Goal: Transaction & Acquisition: Purchase product/service

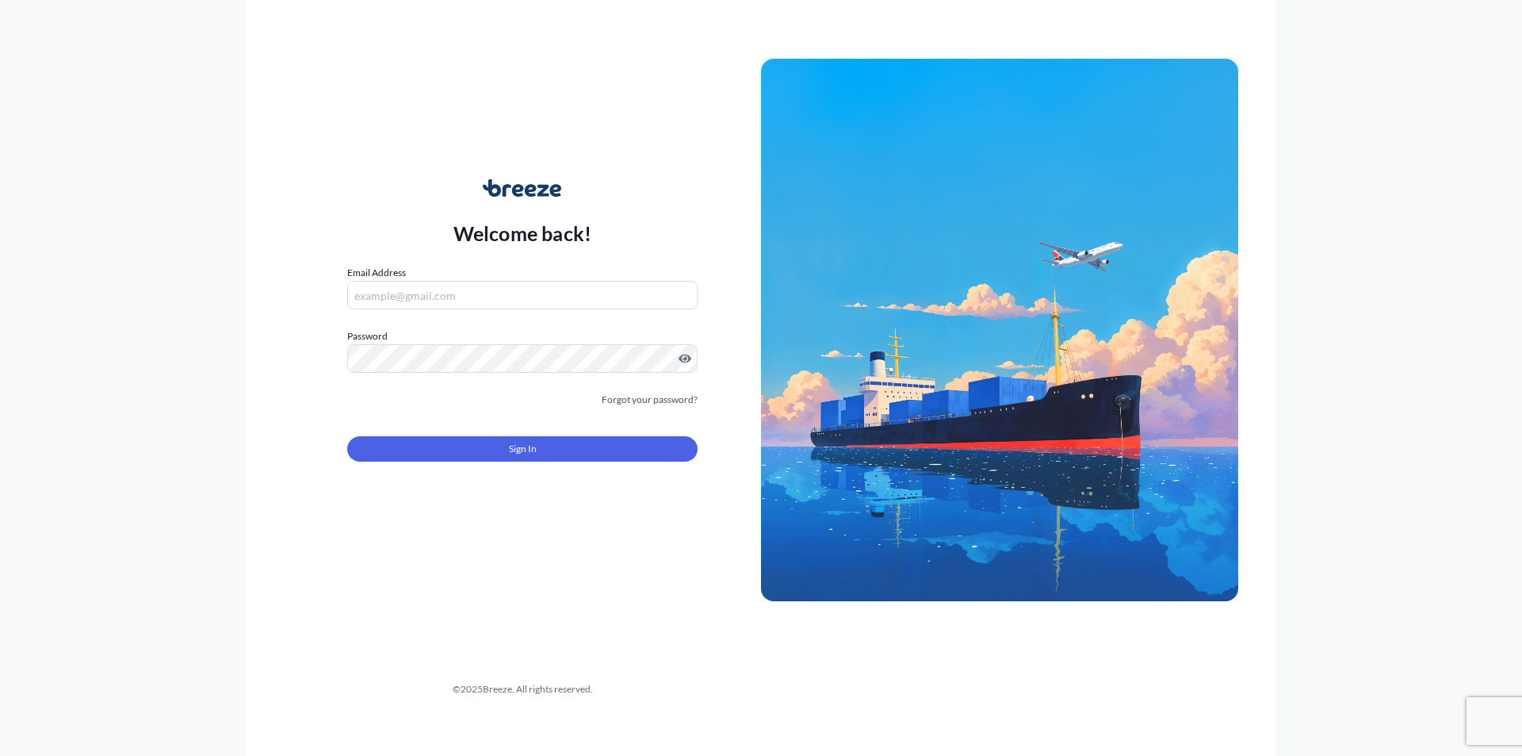
type input "[EMAIL_ADDRESS][DOMAIN_NAME]"
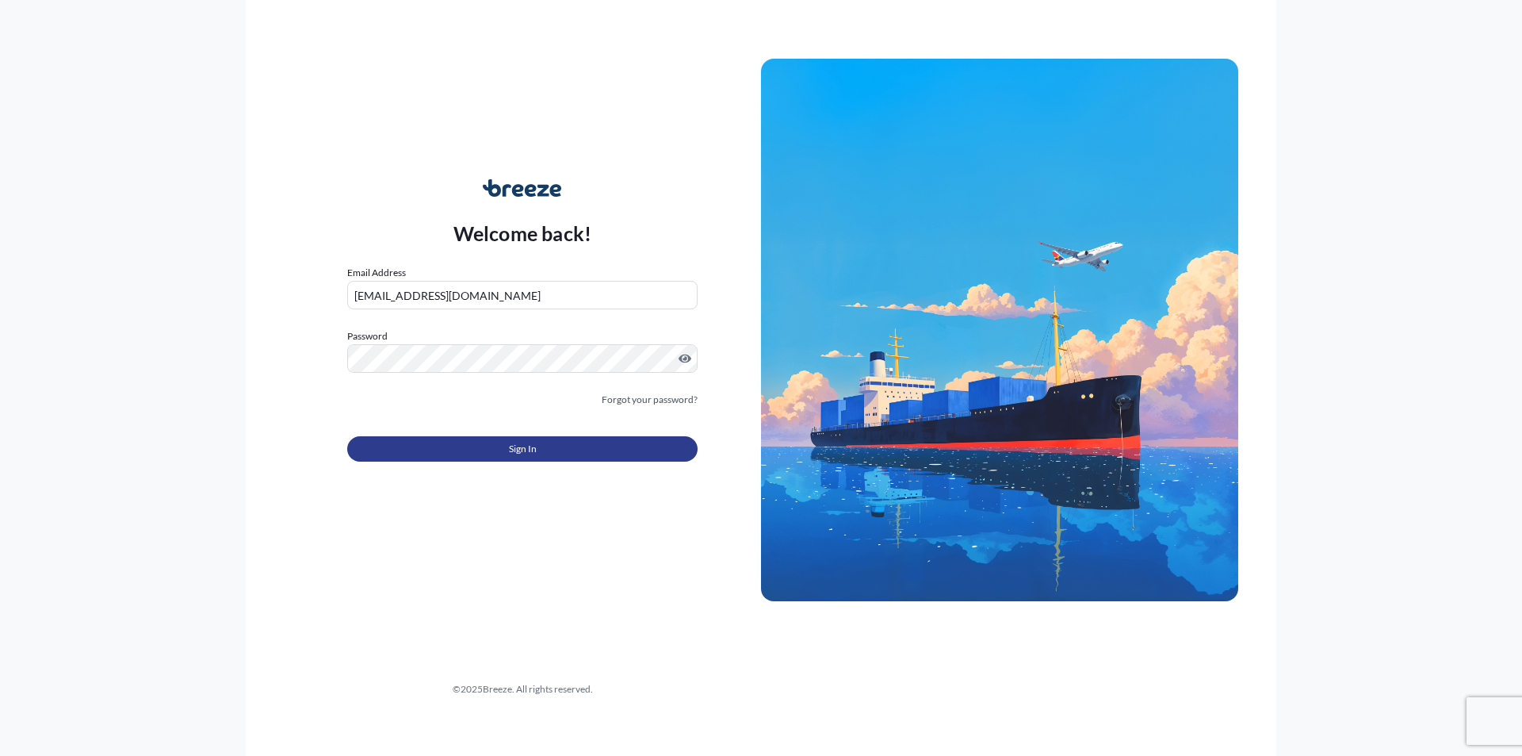
click at [481, 446] on button "Sign In" at bounding box center [522, 448] width 350 height 25
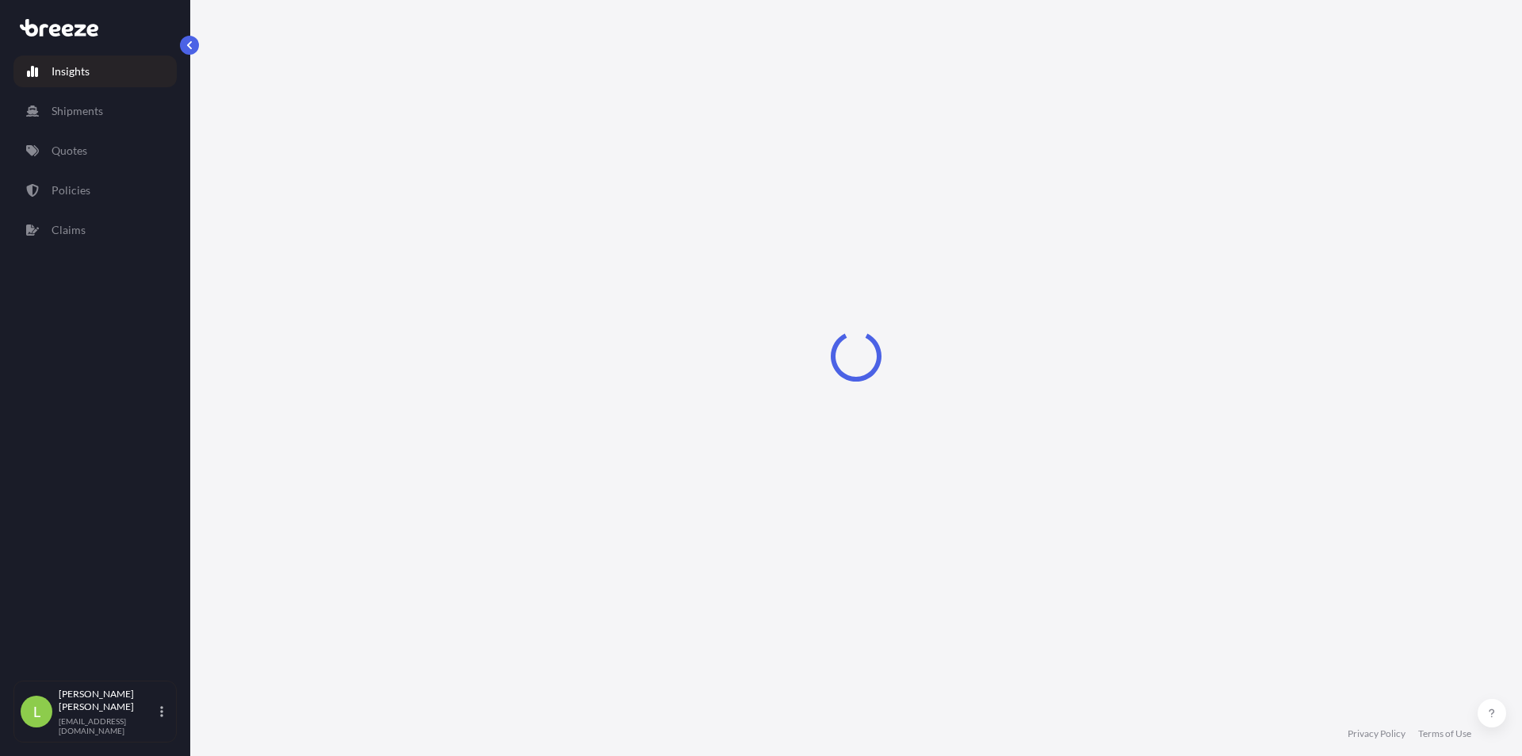
select select "2025"
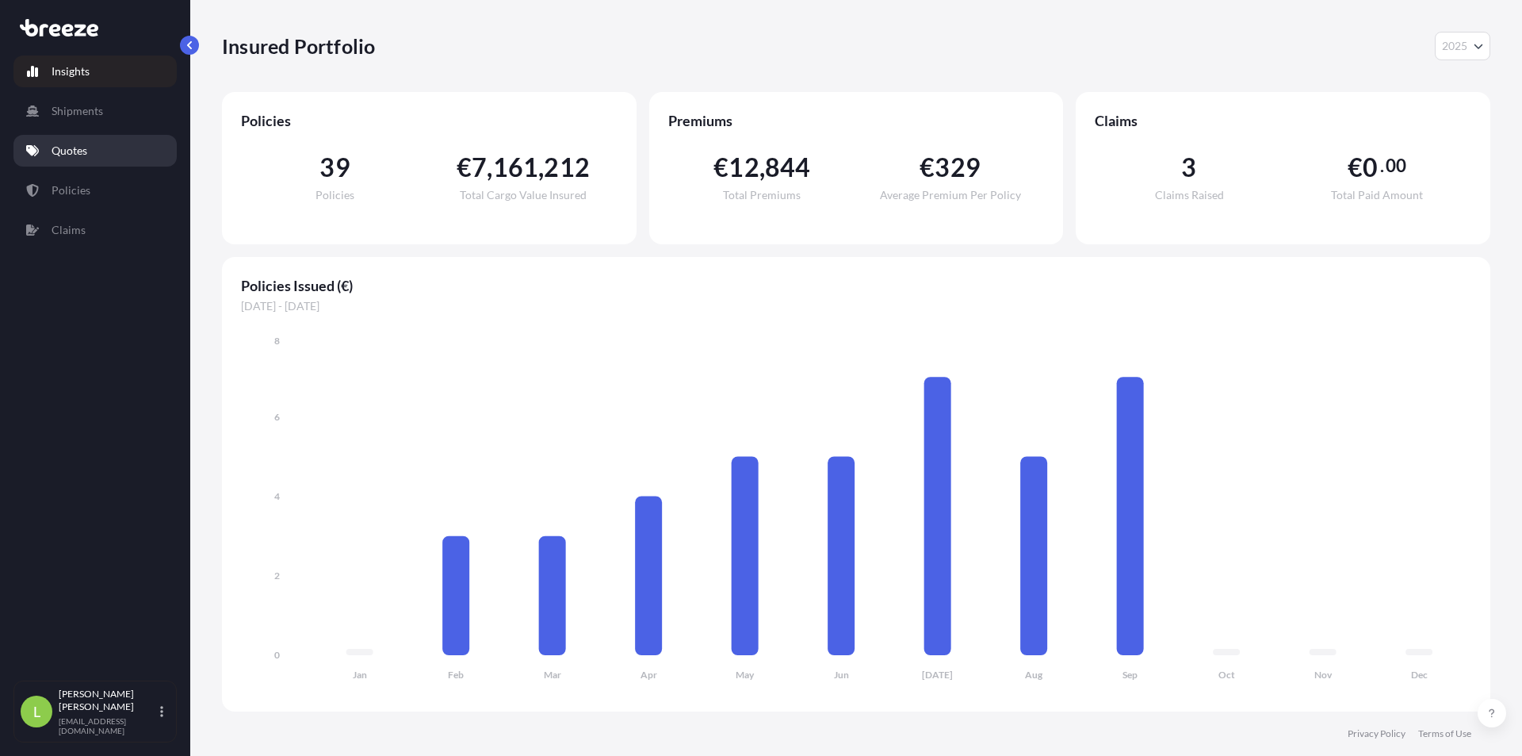
click at [82, 135] on link "Quotes" at bounding box center [94, 151] width 163 height 32
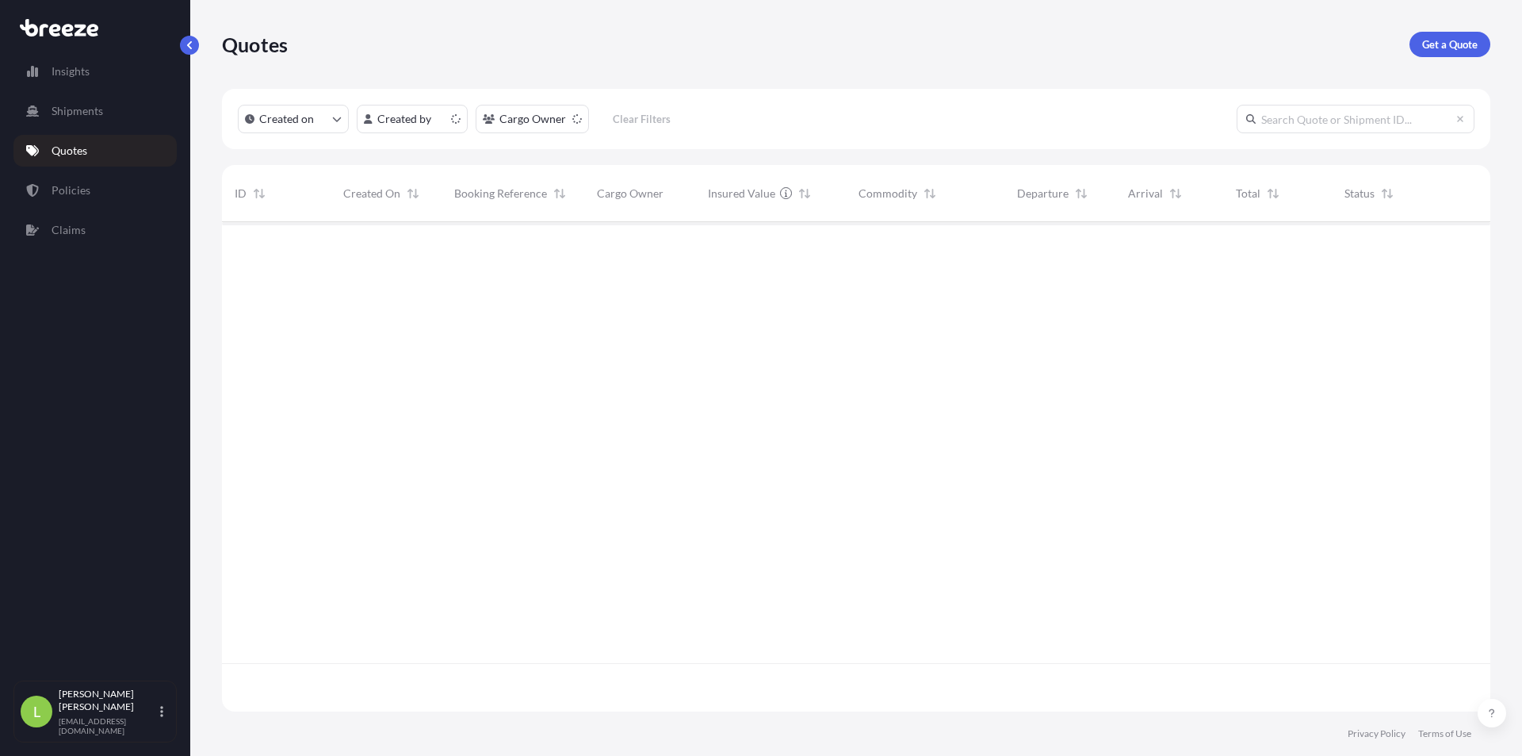
scroll to position [486, 1257]
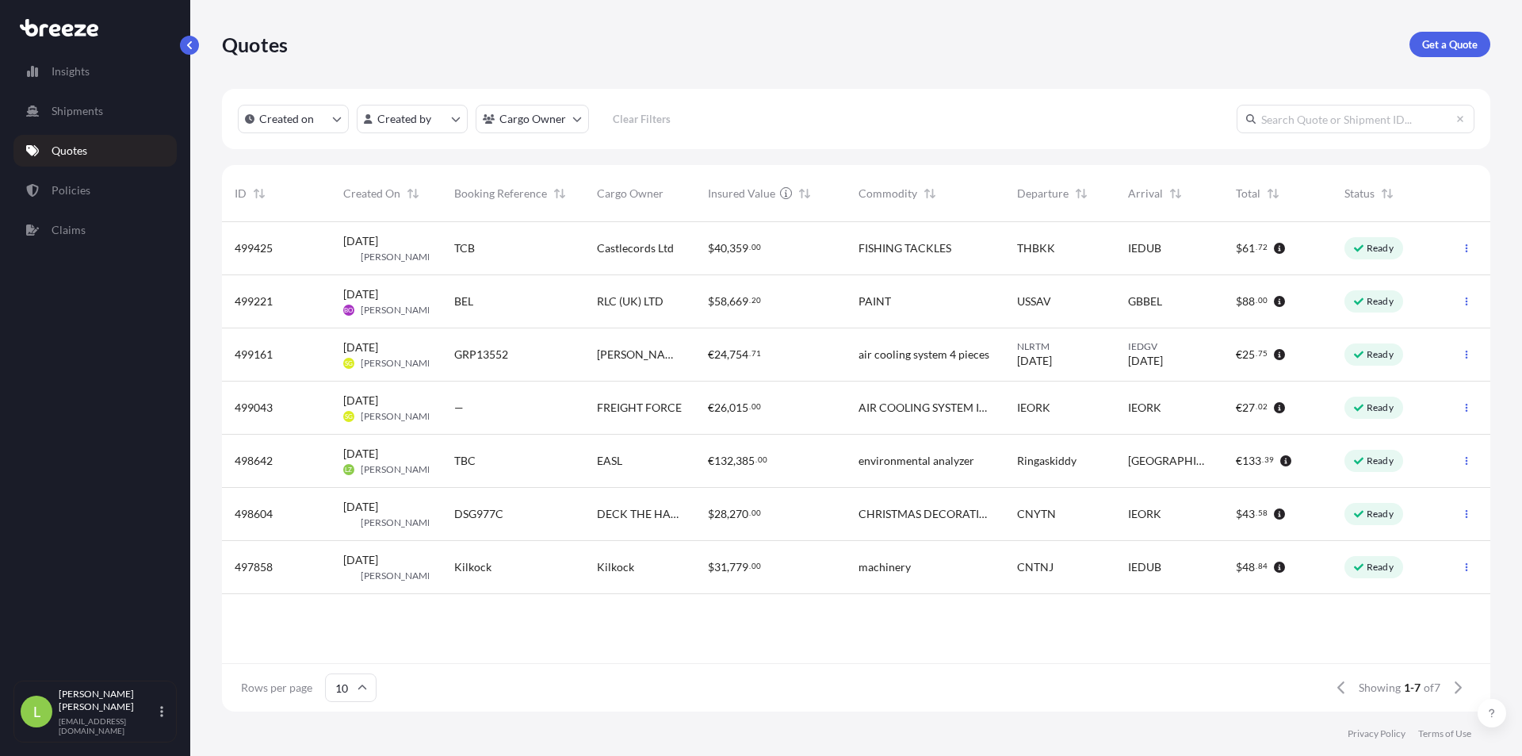
click at [1433, 54] on link "Get a Quote" at bounding box center [1450, 44] width 81 height 25
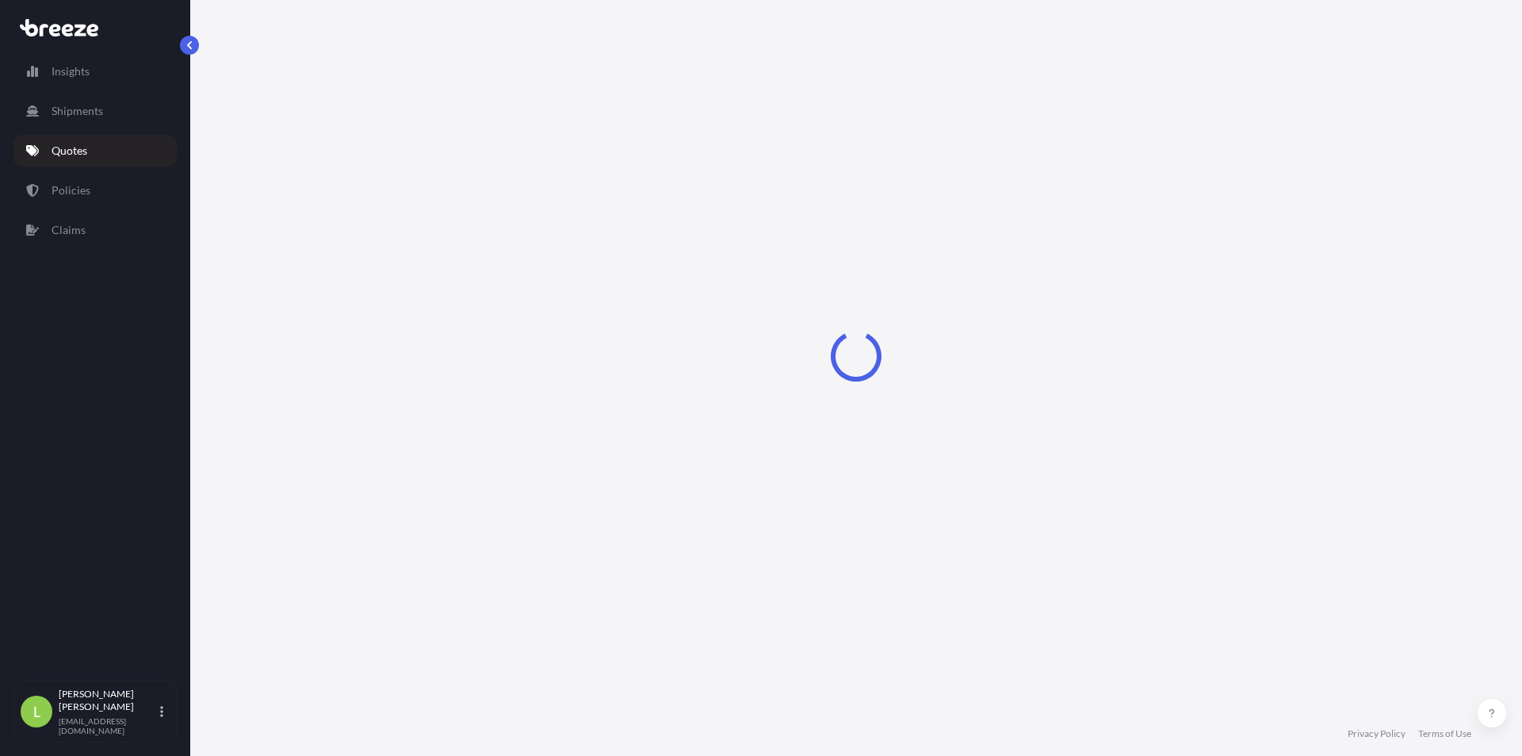
select select "Sea"
select select "1"
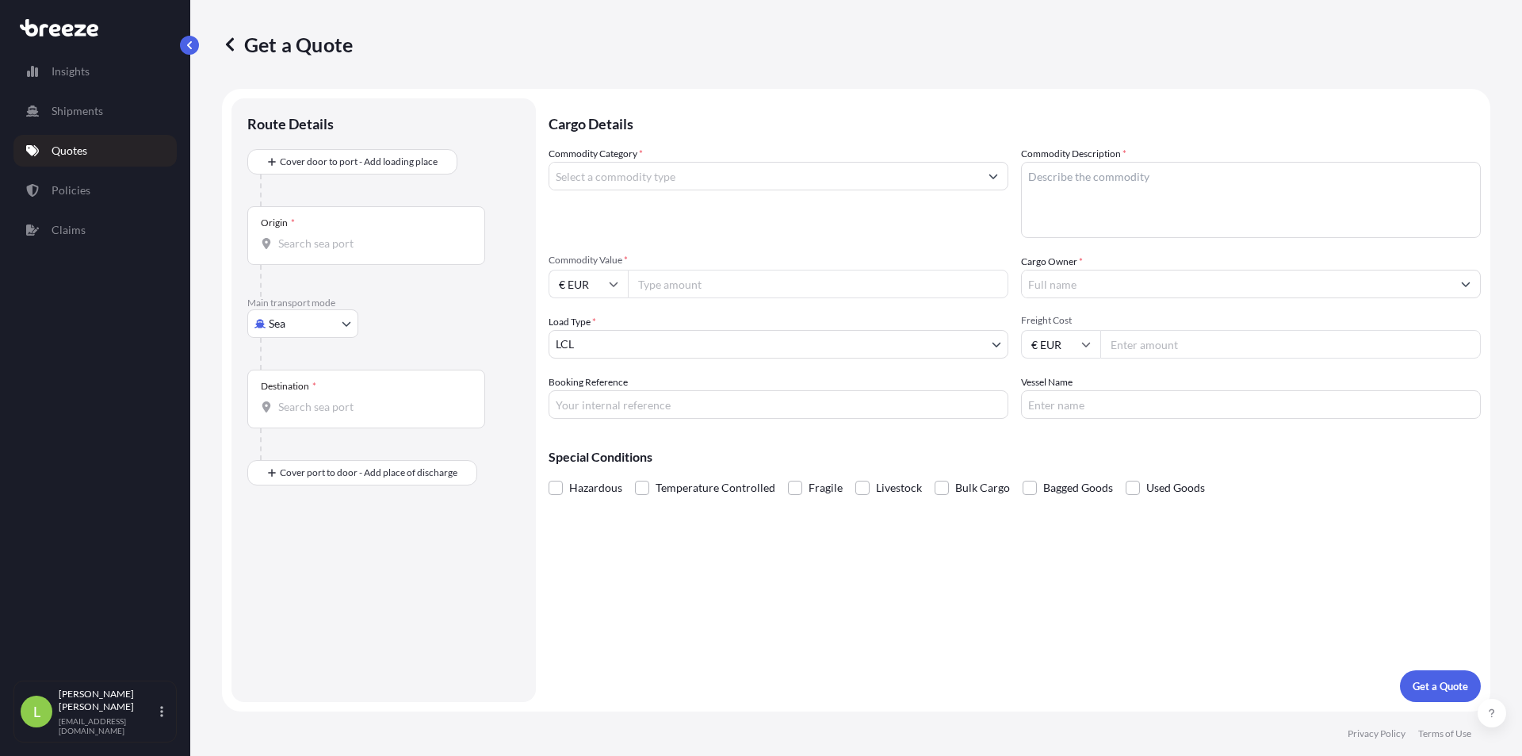
click at [724, 163] on input "Commodity Category *" at bounding box center [764, 176] width 430 height 29
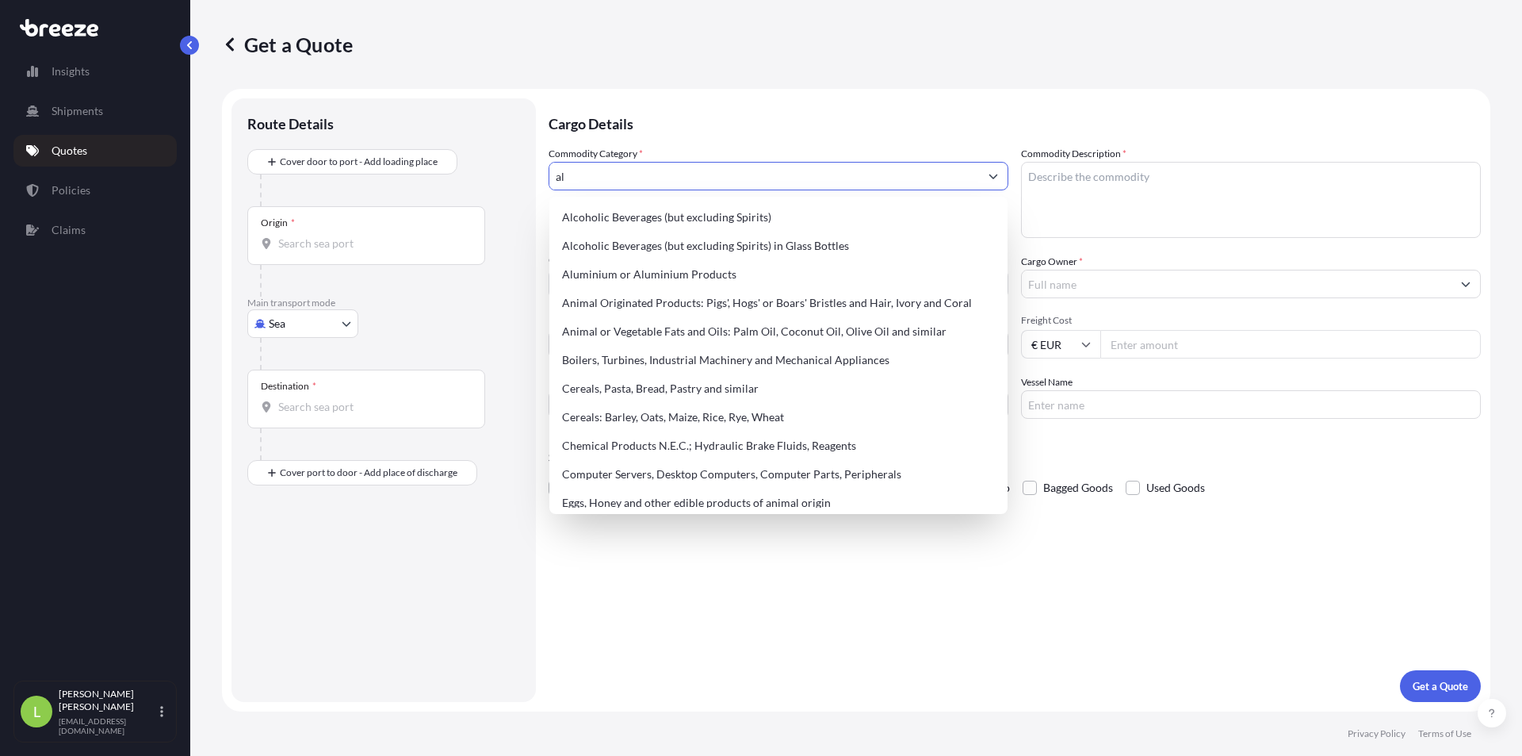
type input "a"
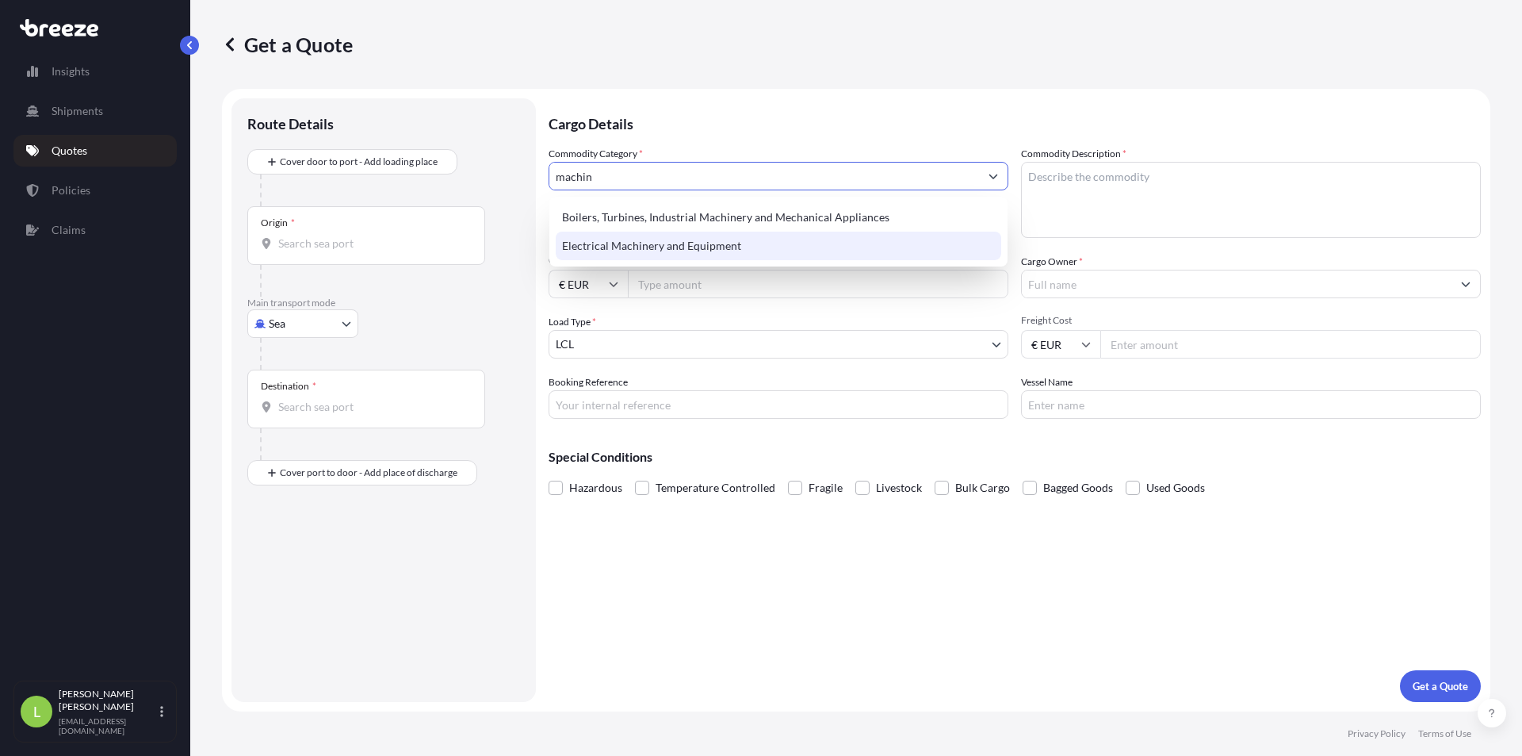
click at [714, 246] on div "Electrical Machinery and Equipment" at bounding box center [779, 246] width 446 height 29
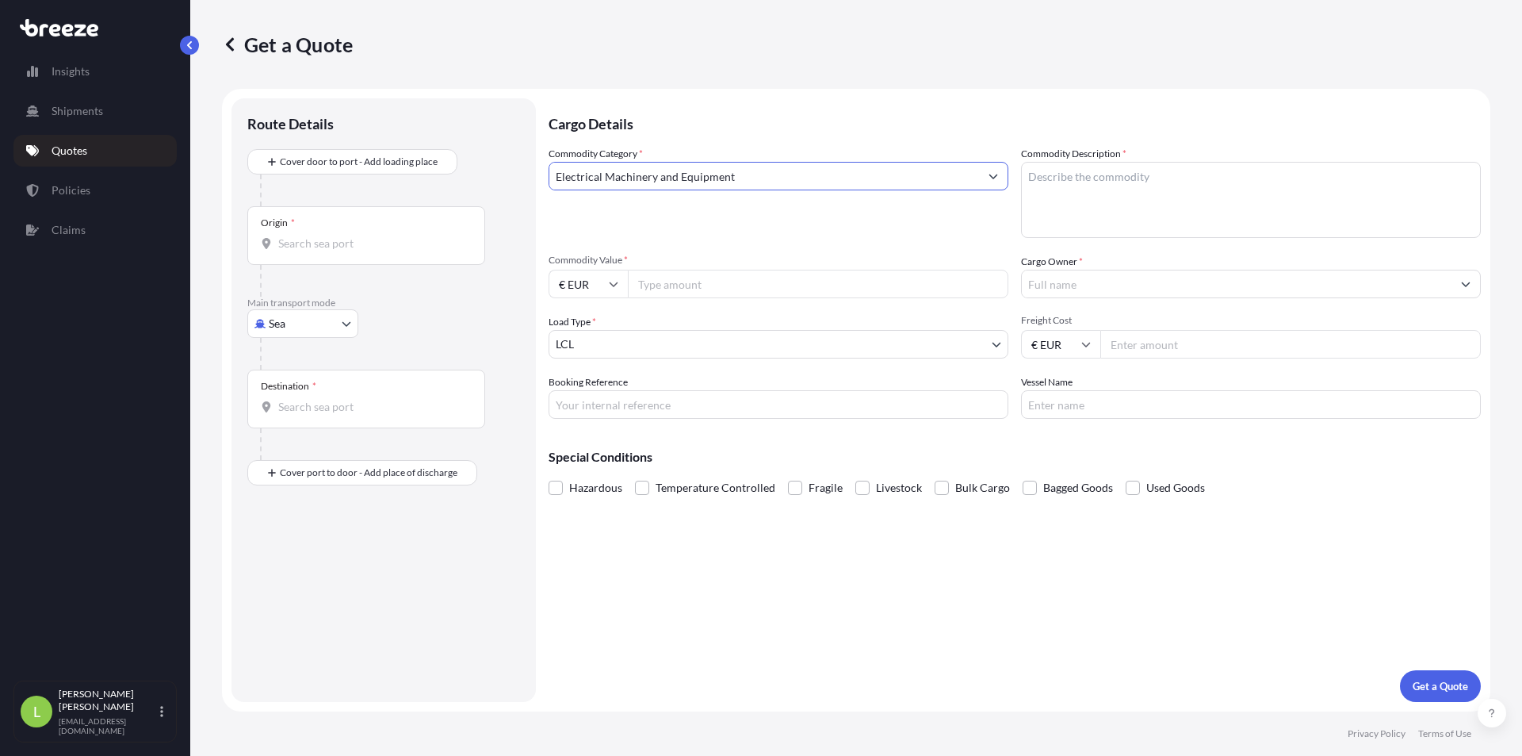
type input "Electrical Machinery and Equipment"
click at [1104, 205] on textarea "Commodity Description *" at bounding box center [1251, 200] width 460 height 76
type textarea "air analizers"
click at [792, 266] on div "Commodity Value * € EUR" at bounding box center [779, 276] width 460 height 44
click at [802, 297] on input "Commodity Value *" at bounding box center [818, 284] width 381 height 29
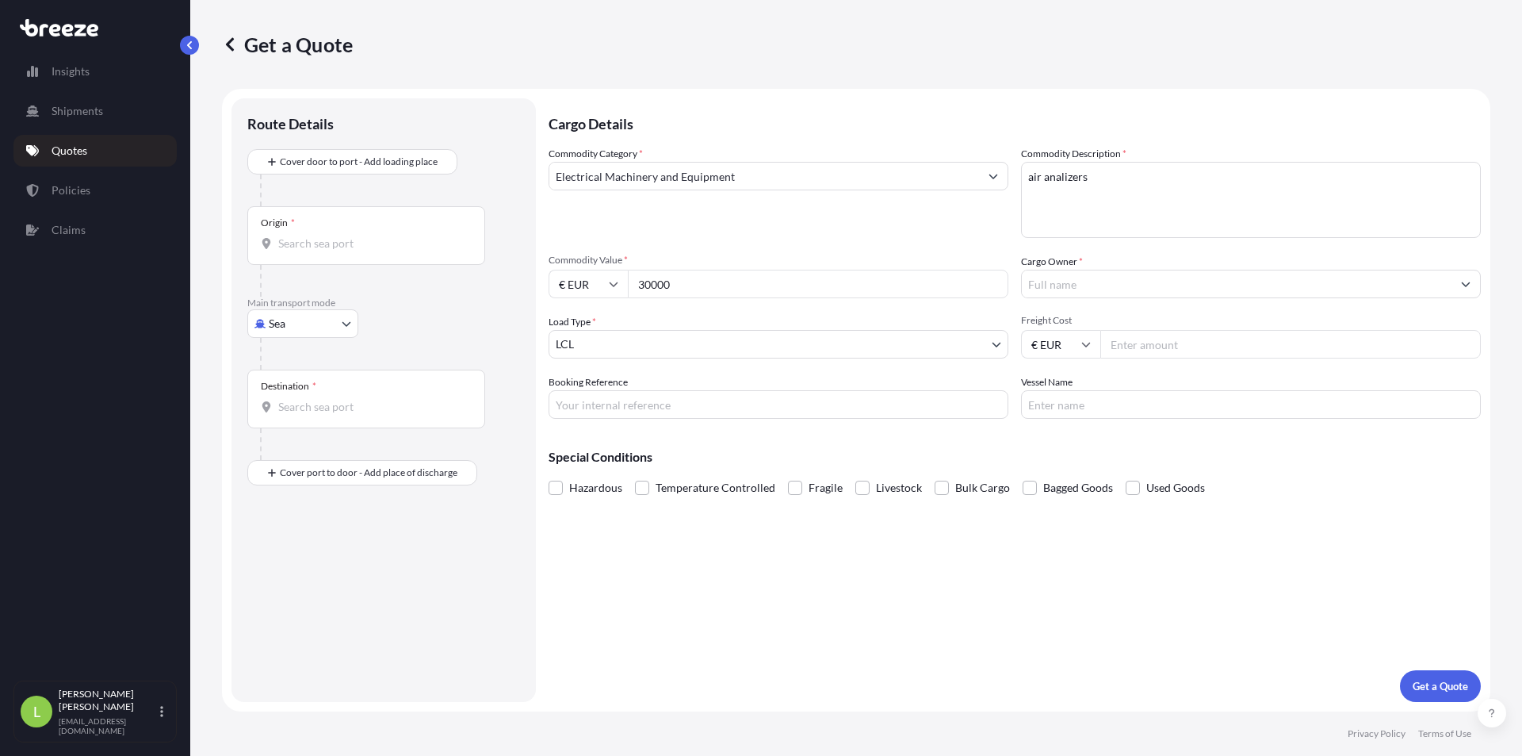
type input "30000"
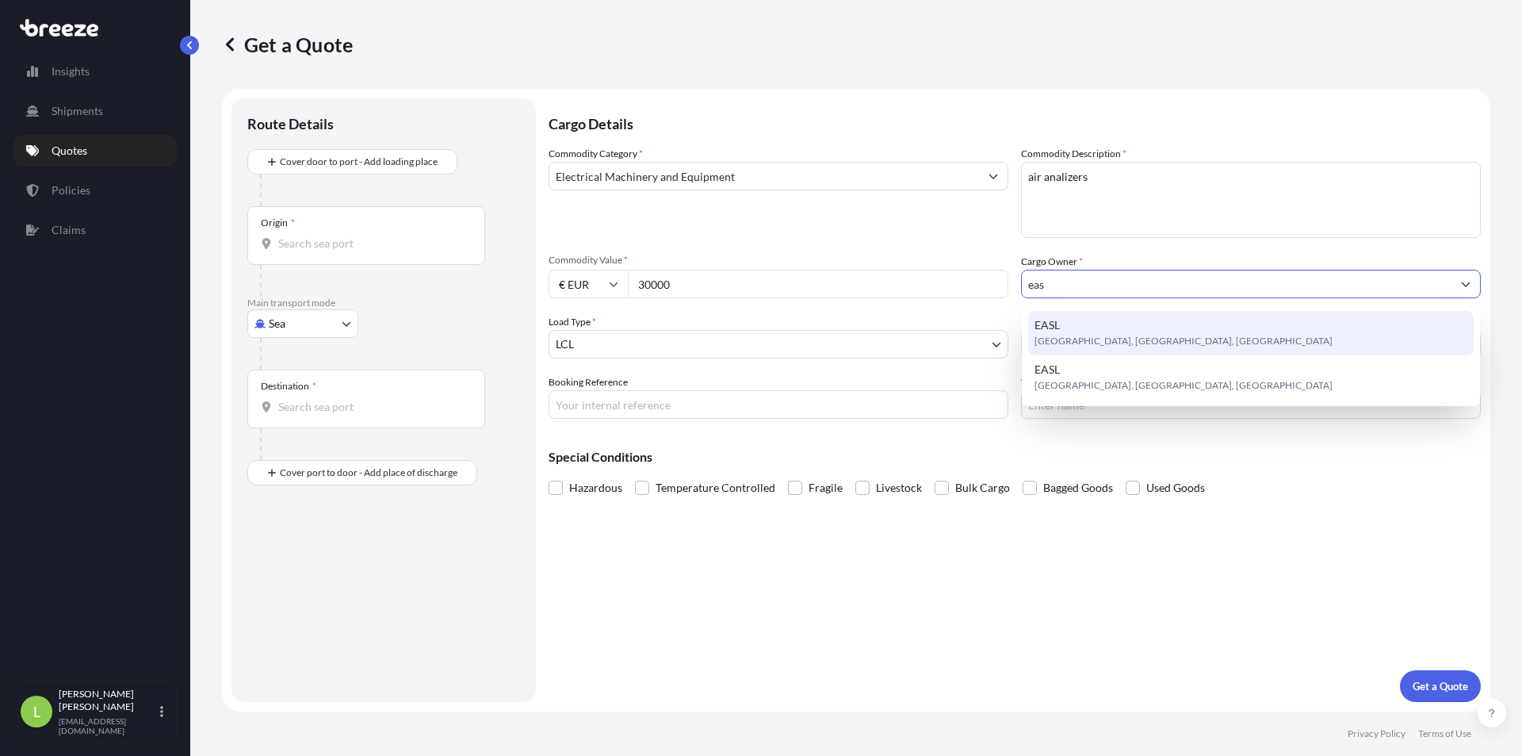
click at [1051, 323] on span "EASL" at bounding box center [1047, 325] width 25 height 16
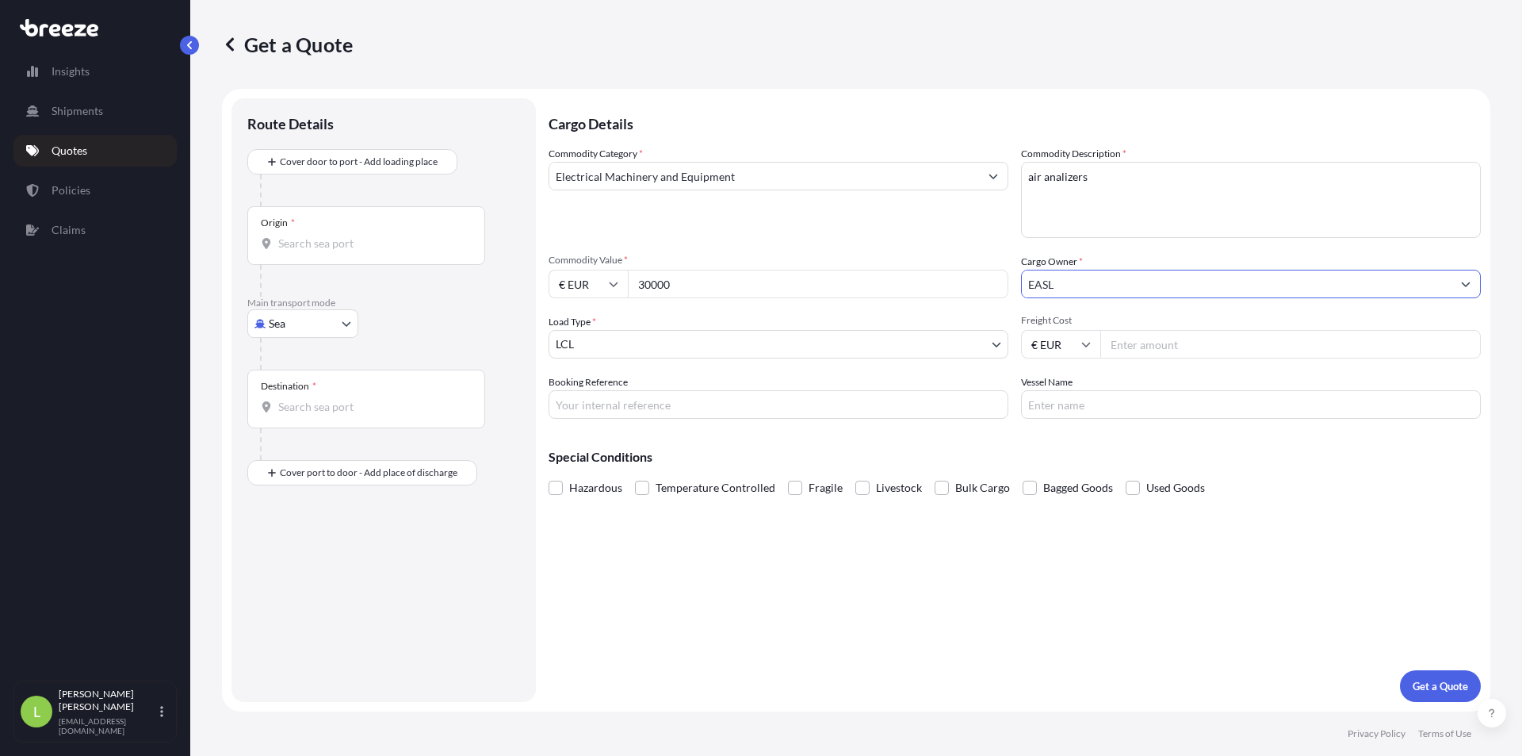
type input "EASL"
click at [1179, 346] on input "Freight Cost" at bounding box center [1290, 344] width 381 height 29
type input "295"
type input "tbc"
click at [1450, 679] on p "Get a Quote" at bounding box center [1440, 686] width 55 height 16
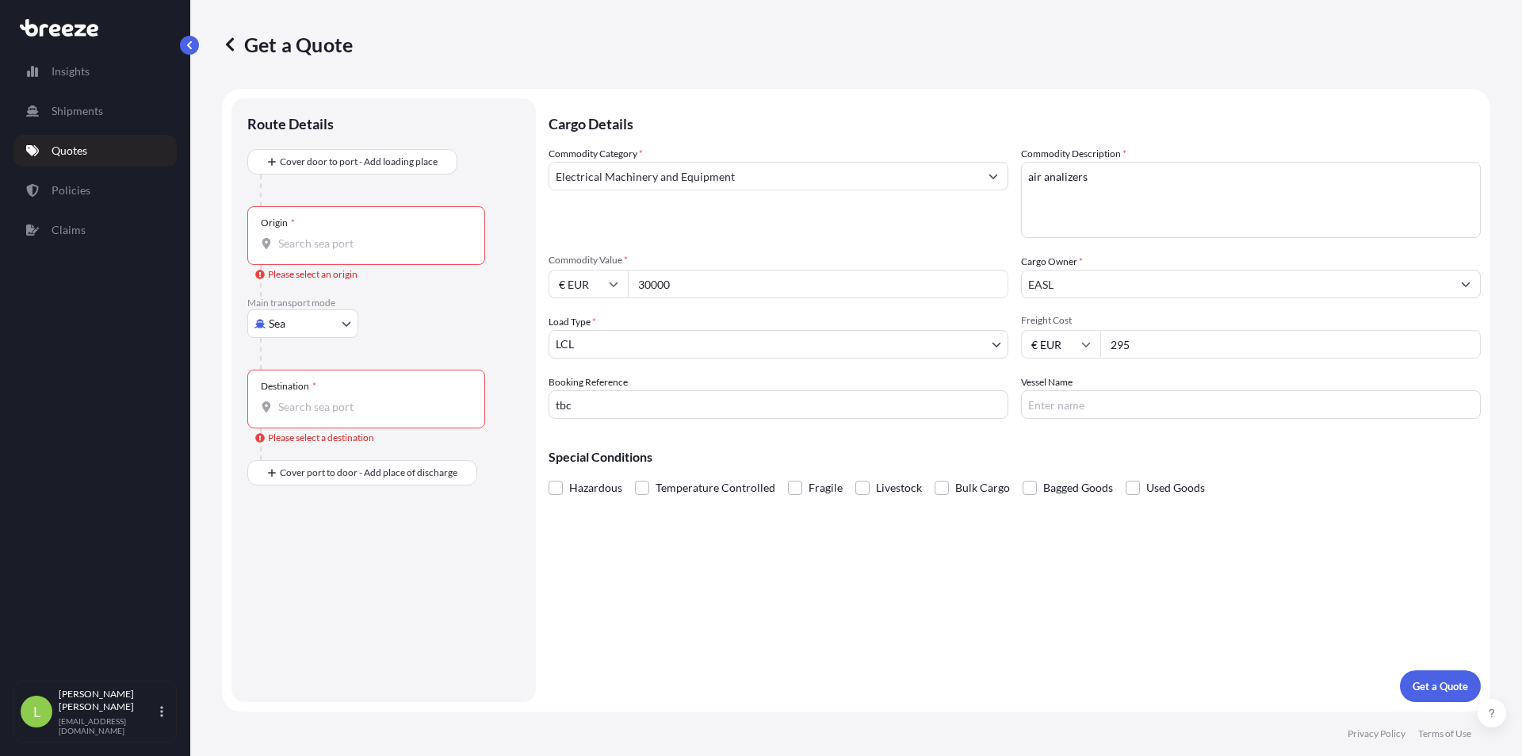
click at [304, 240] on input "Origin * Please select an origin" at bounding box center [371, 243] width 187 height 16
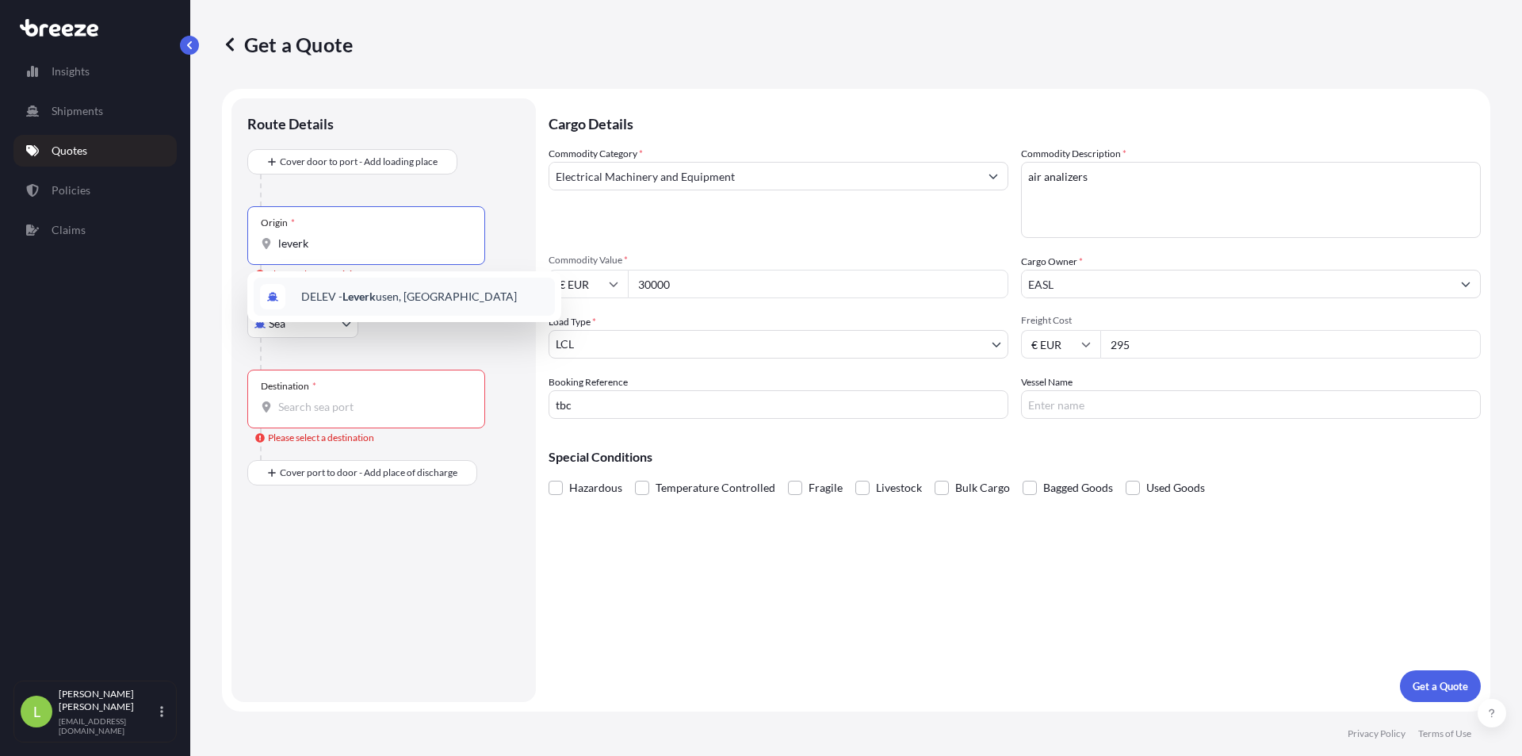
click at [321, 294] on span "DELEV - Leverk usen, [GEOGRAPHIC_DATA]" at bounding box center [409, 297] width 216 height 16
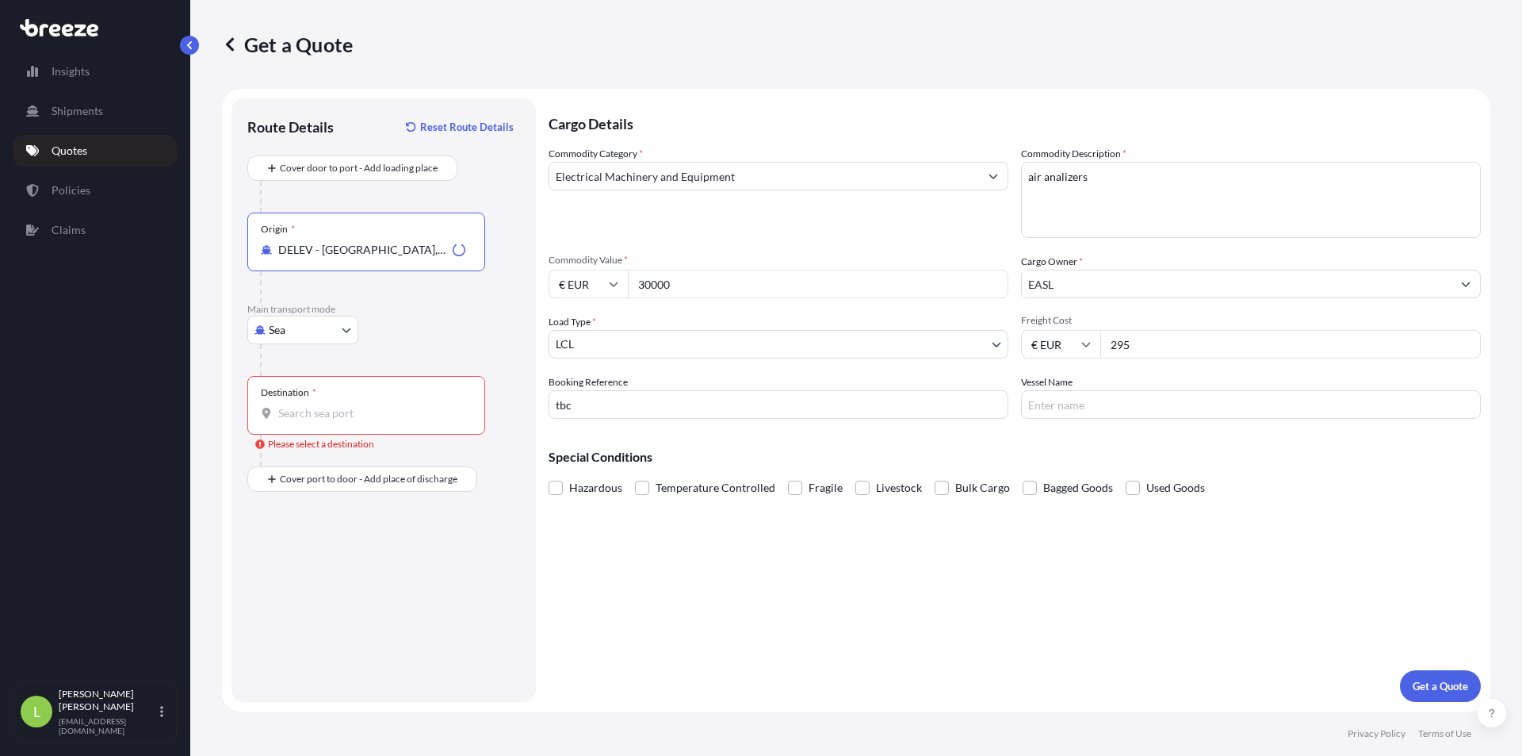
type input "DELEV - [GEOGRAPHIC_DATA], [GEOGRAPHIC_DATA]"
click at [312, 331] on body "0 options available. 1 option available. Insights Shipments Quotes Policies Cla…" at bounding box center [761, 378] width 1522 height 756
click at [319, 422] on div "Road" at bounding box center [303, 428] width 98 height 29
select select "Road"
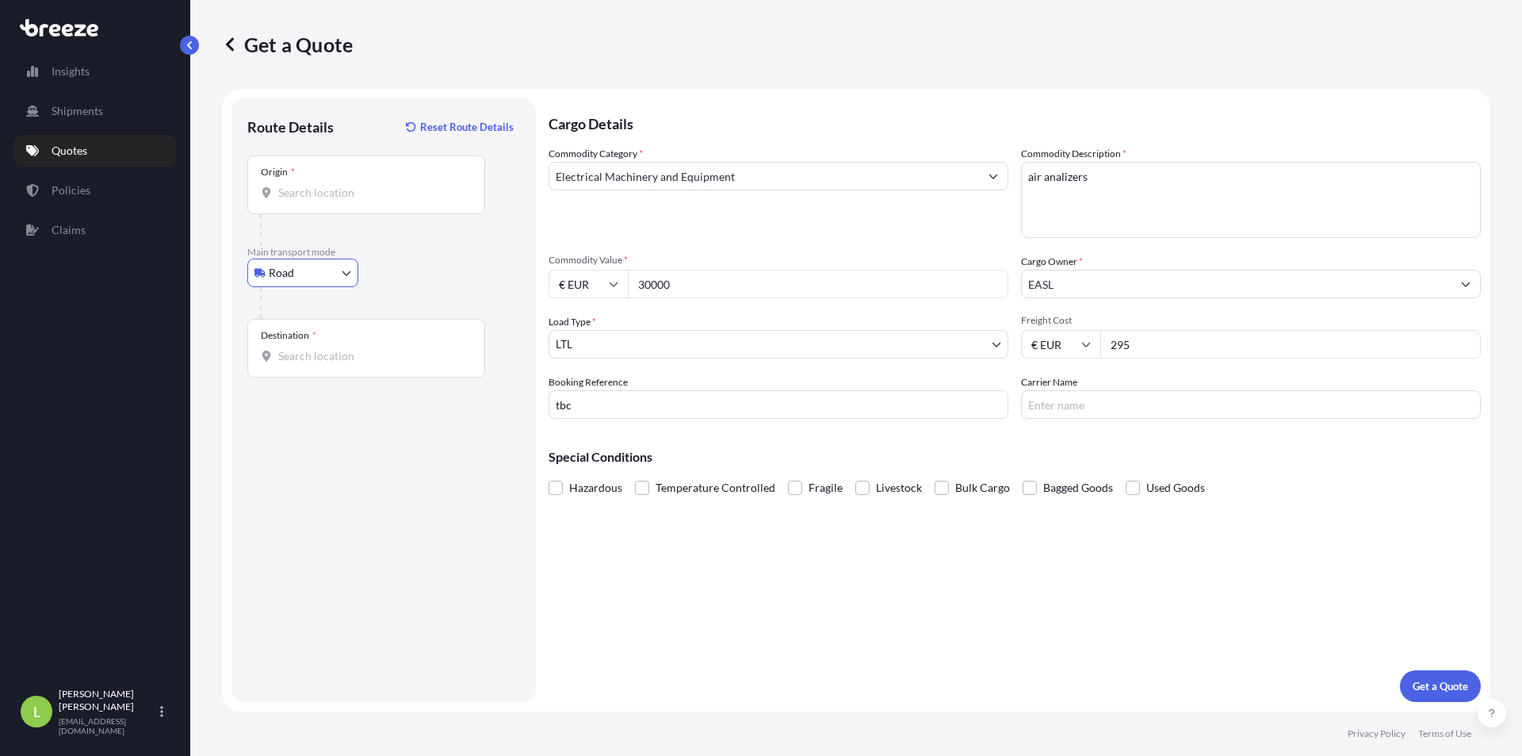
click at [320, 353] on input "Destination *" at bounding box center [371, 356] width 187 height 16
click at [359, 206] on div "Origin *" at bounding box center [366, 184] width 238 height 59
click at [359, 201] on input "Origin *" at bounding box center [371, 193] width 187 height 16
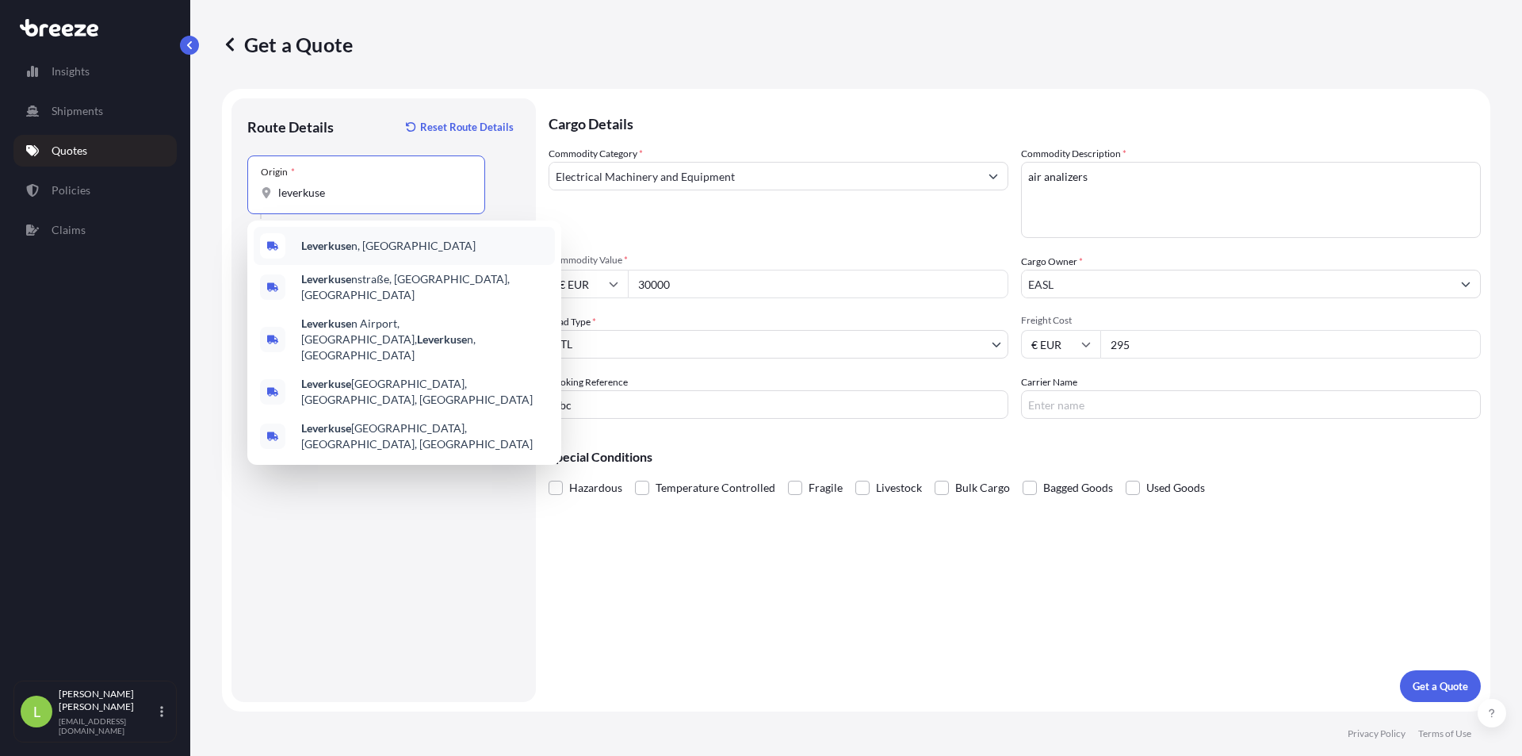
click at [372, 261] on div "Leverkuse n, [GEOGRAPHIC_DATA]" at bounding box center [404, 246] width 301 height 38
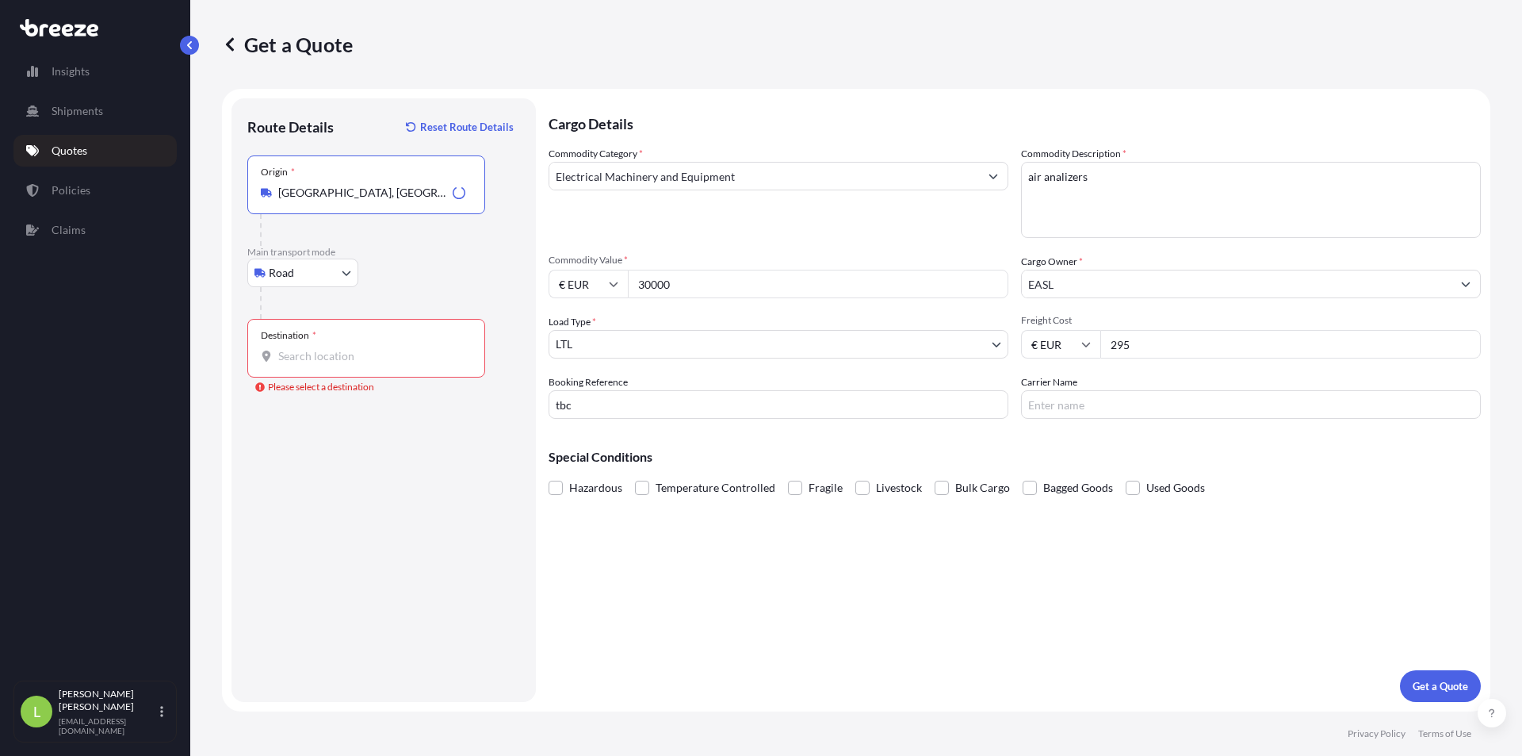
type input "[GEOGRAPHIC_DATA], [GEOGRAPHIC_DATA]"
click at [353, 366] on div "Destination *" at bounding box center [366, 348] width 238 height 59
click at [353, 364] on input "Destination * Please select a destination" at bounding box center [371, 356] width 187 height 16
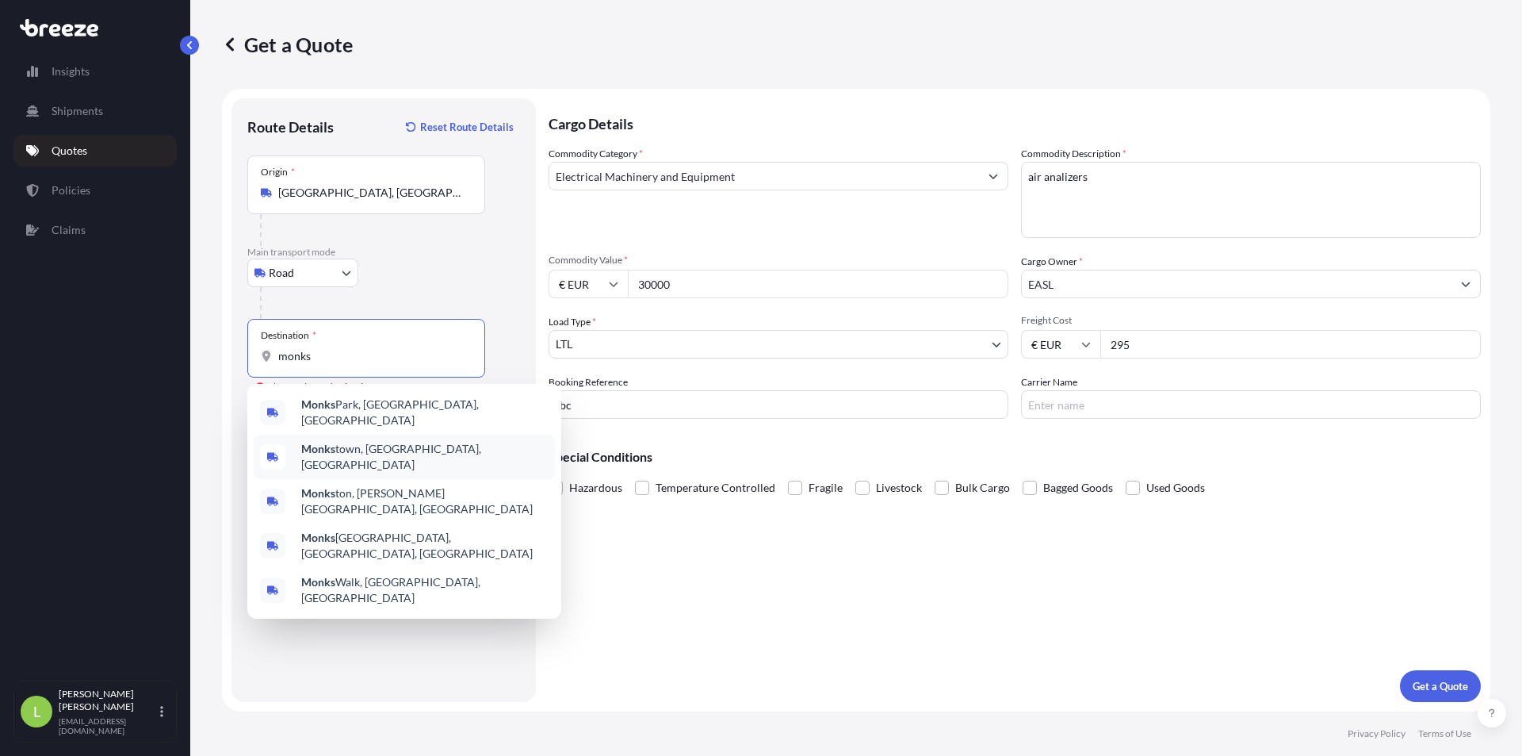
click at [401, 446] on span "[GEOGRAPHIC_DATA], [GEOGRAPHIC_DATA], [GEOGRAPHIC_DATA]" at bounding box center [424, 457] width 247 height 32
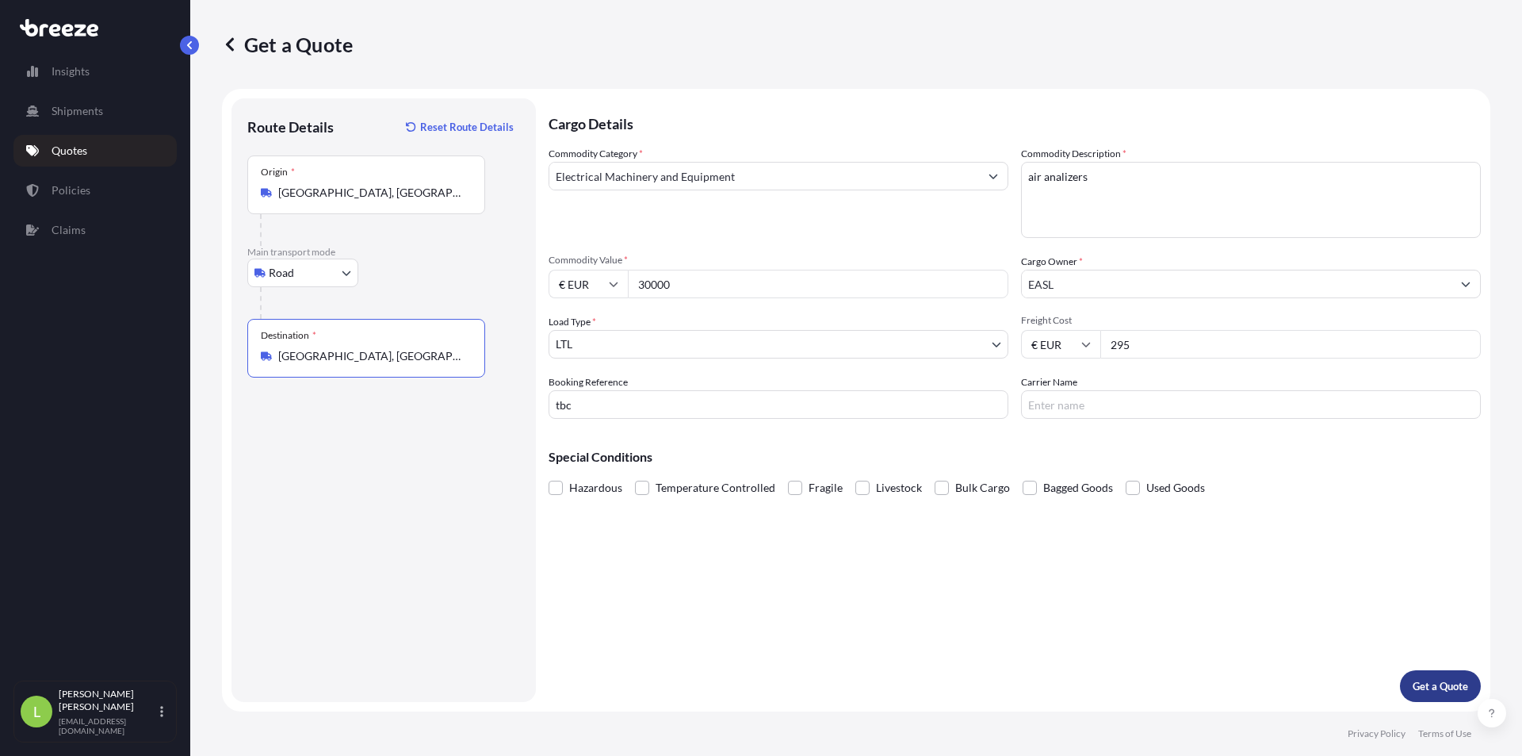
type input "[GEOGRAPHIC_DATA], [GEOGRAPHIC_DATA], [GEOGRAPHIC_DATA]"
click at [1437, 694] on button "Get a Quote" at bounding box center [1440, 686] width 81 height 32
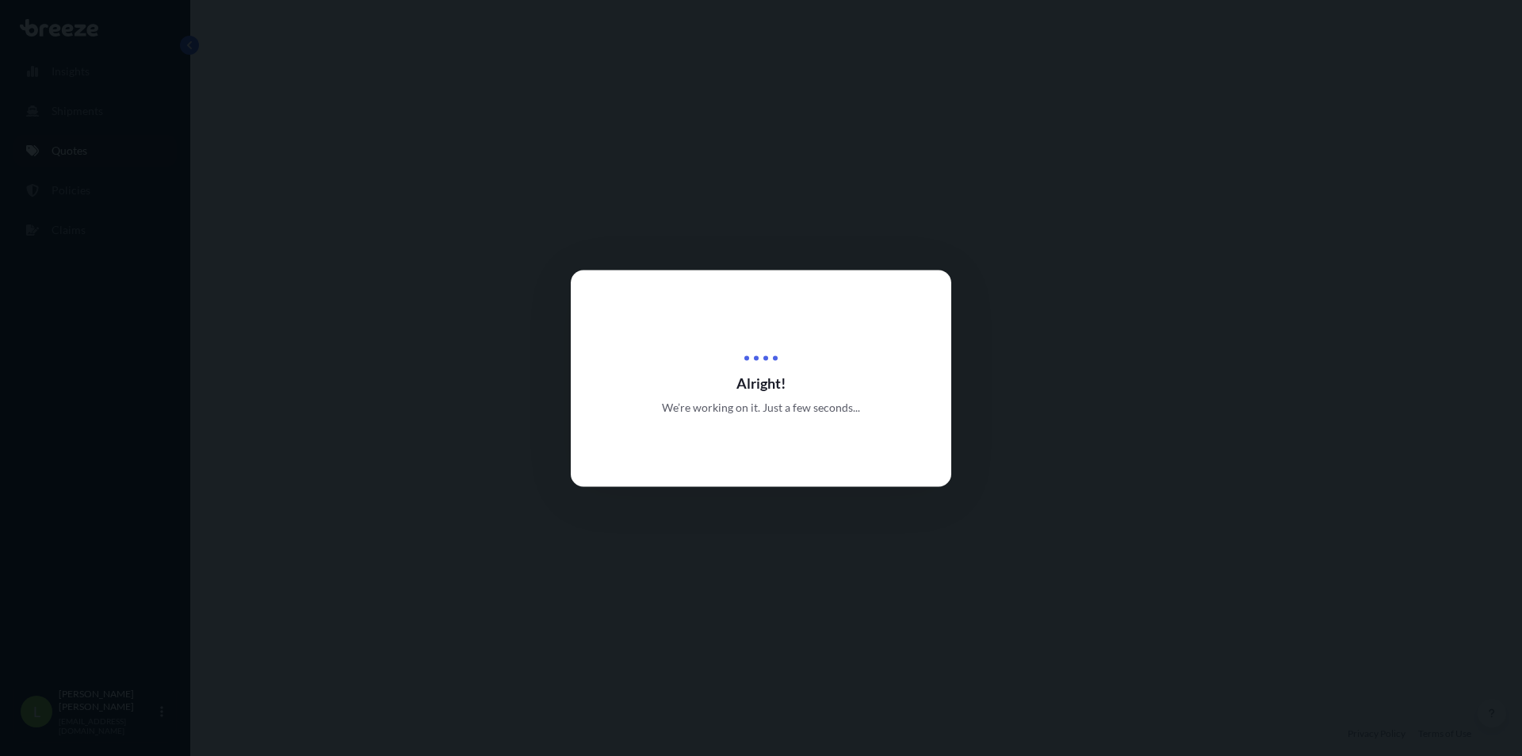
select select "Road"
select select "1"
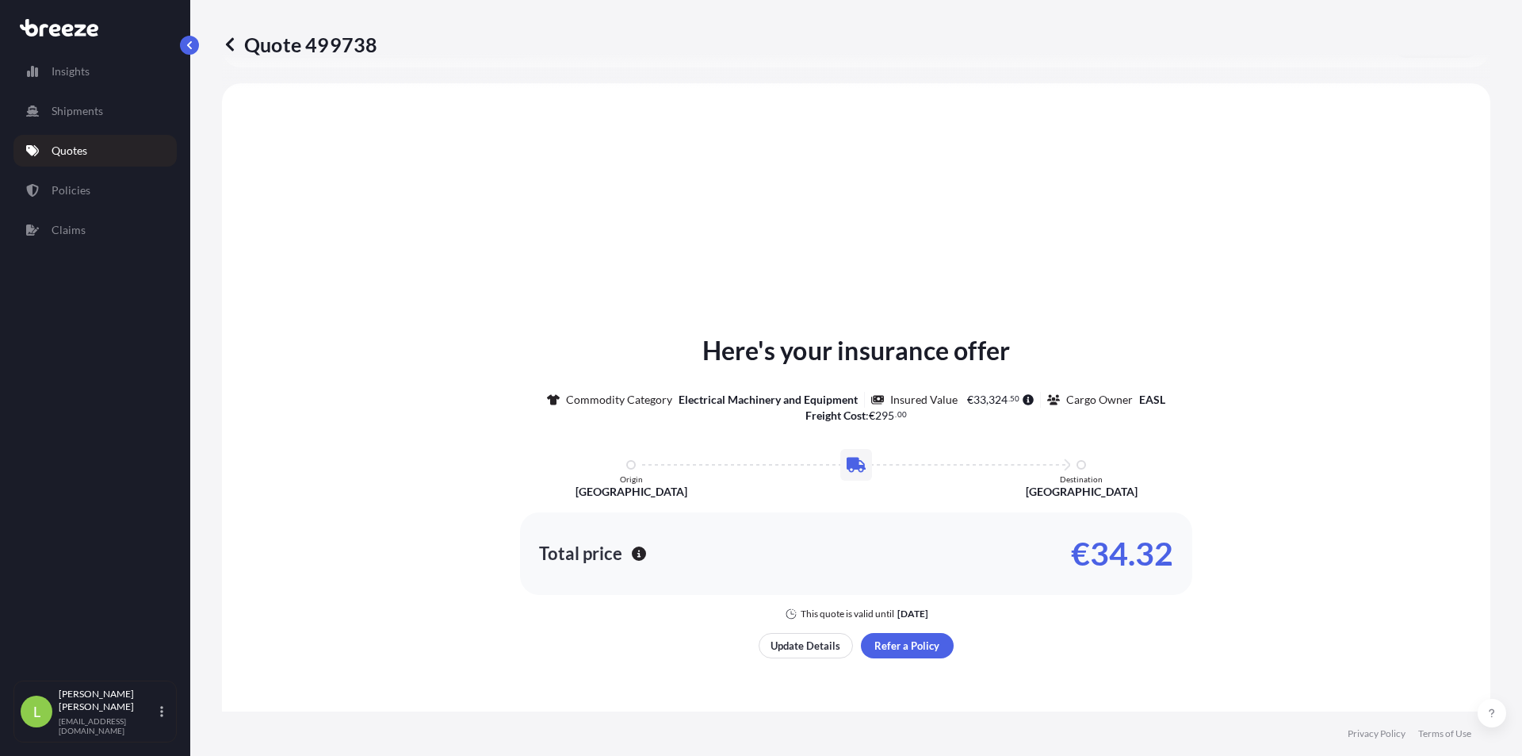
scroll to position [477, 0]
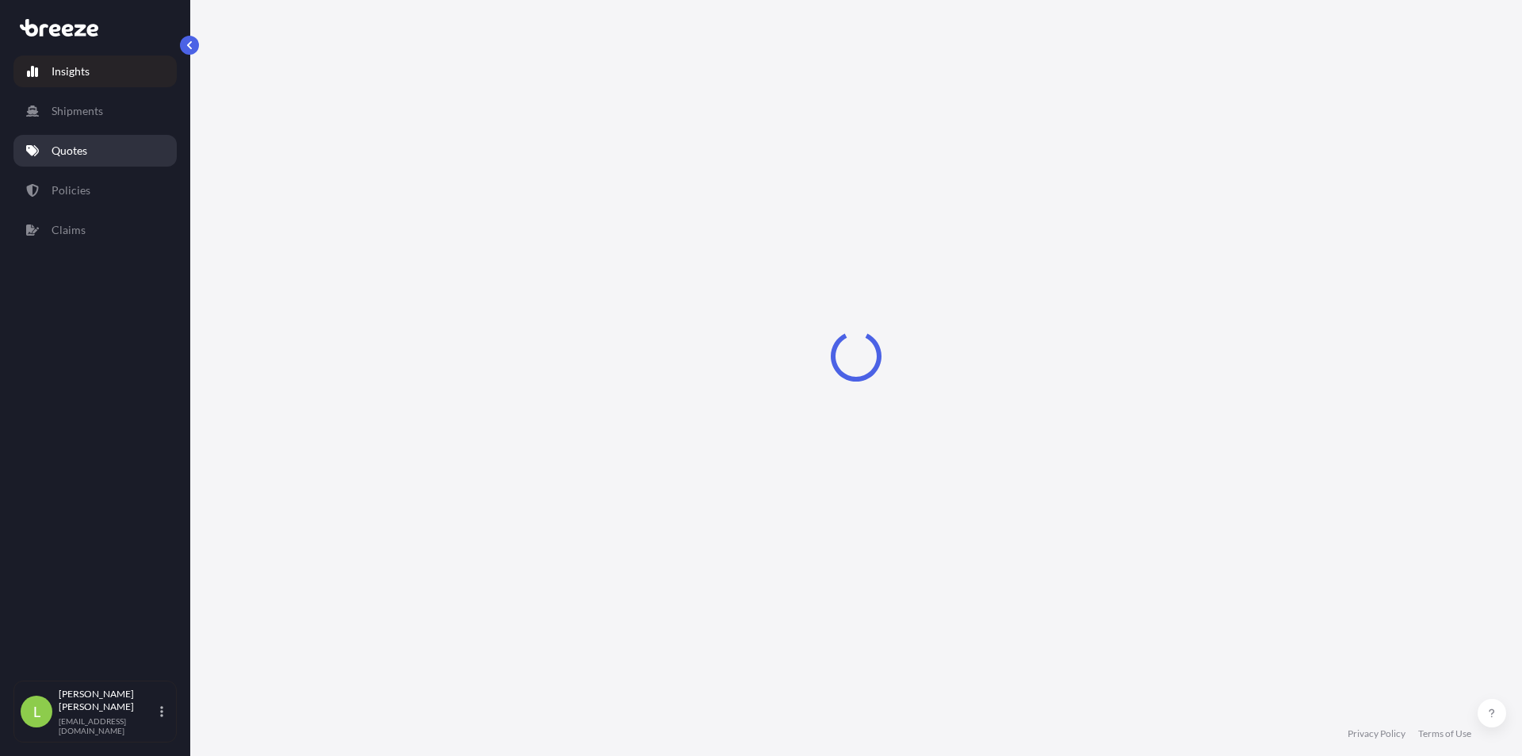
click at [108, 158] on link "Quotes" at bounding box center [94, 151] width 163 height 32
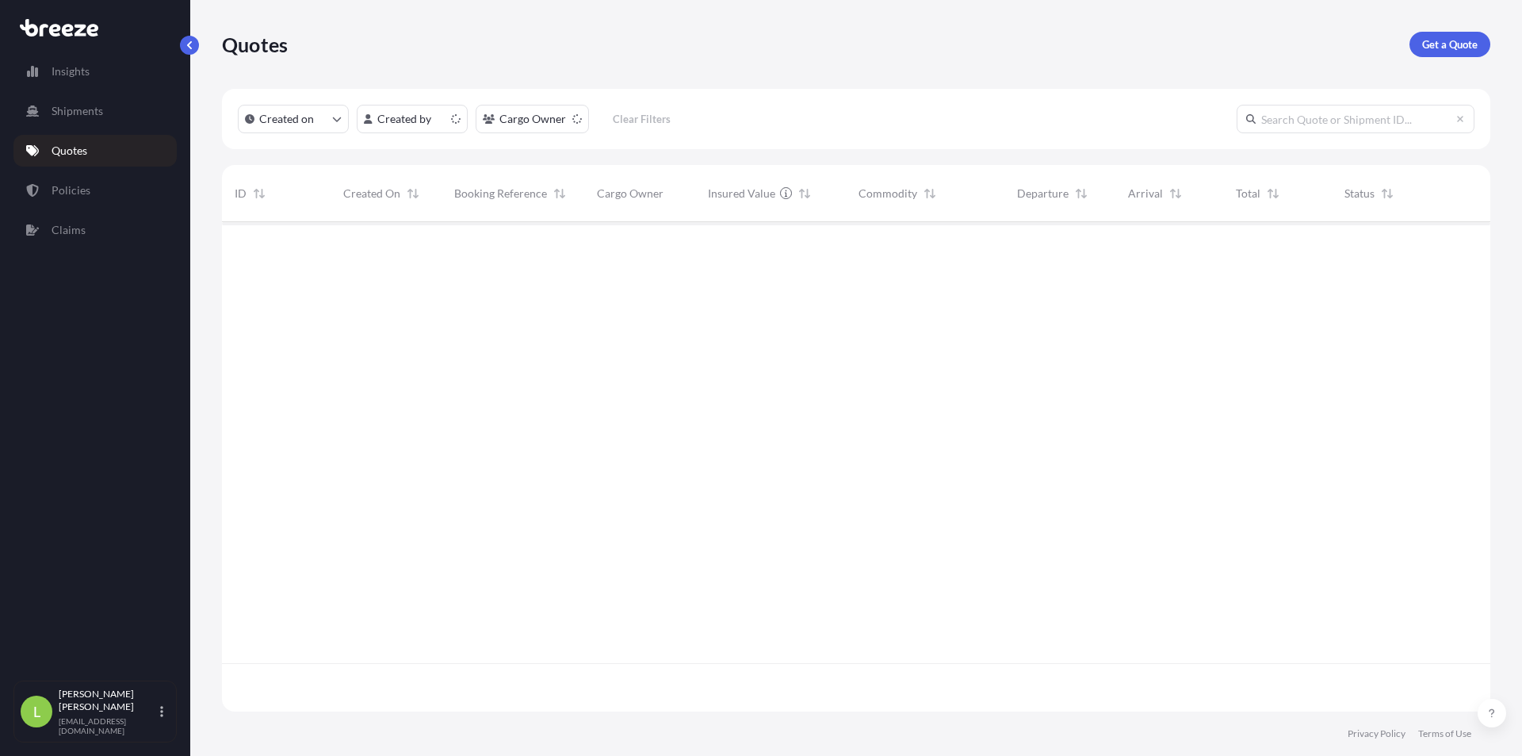
scroll to position [486, 1257]
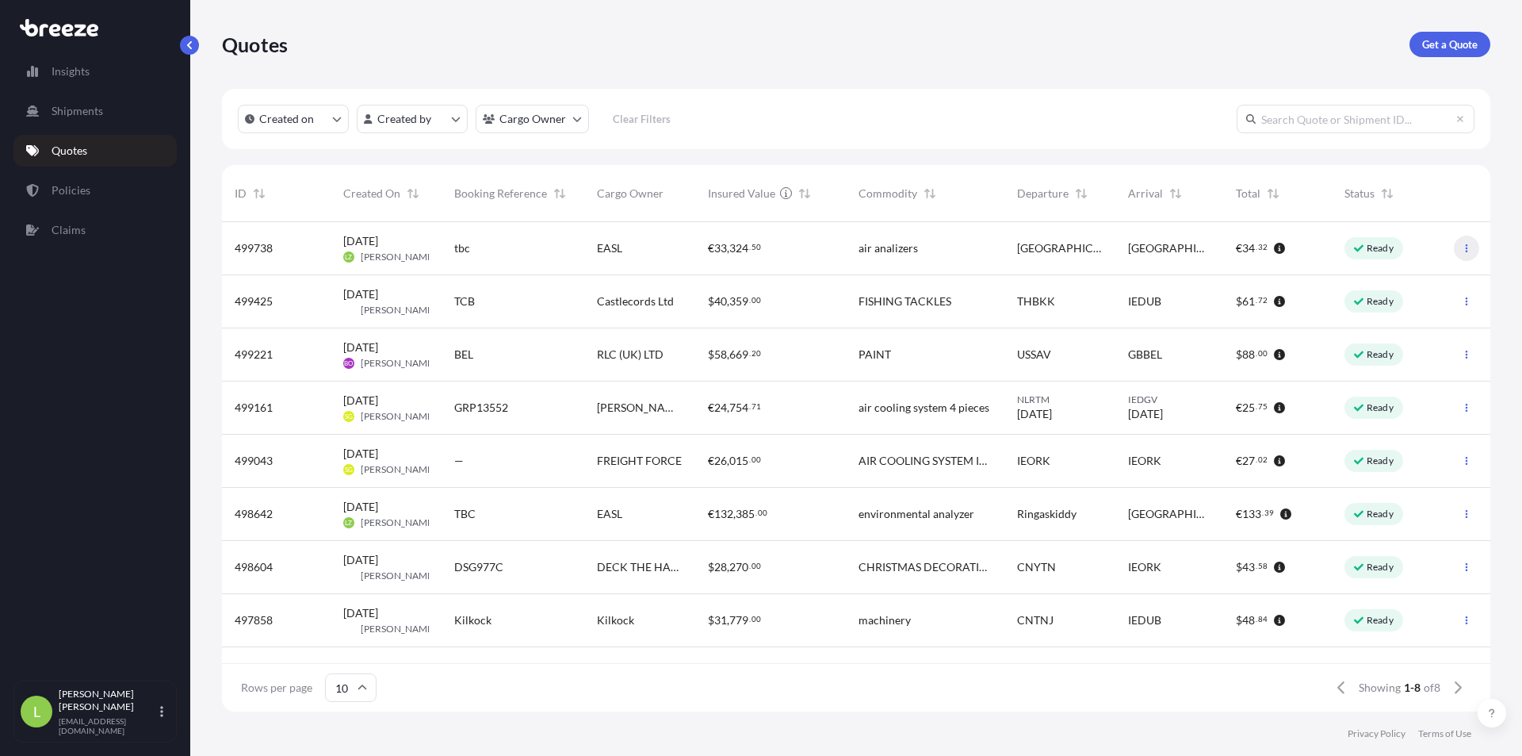
click at [1474, 242] on button "button" at bounding box center [1466, 247] width 25 height 25
click at [729, 252] on span "324" at bounding box center [738, 248] width 19 height 11
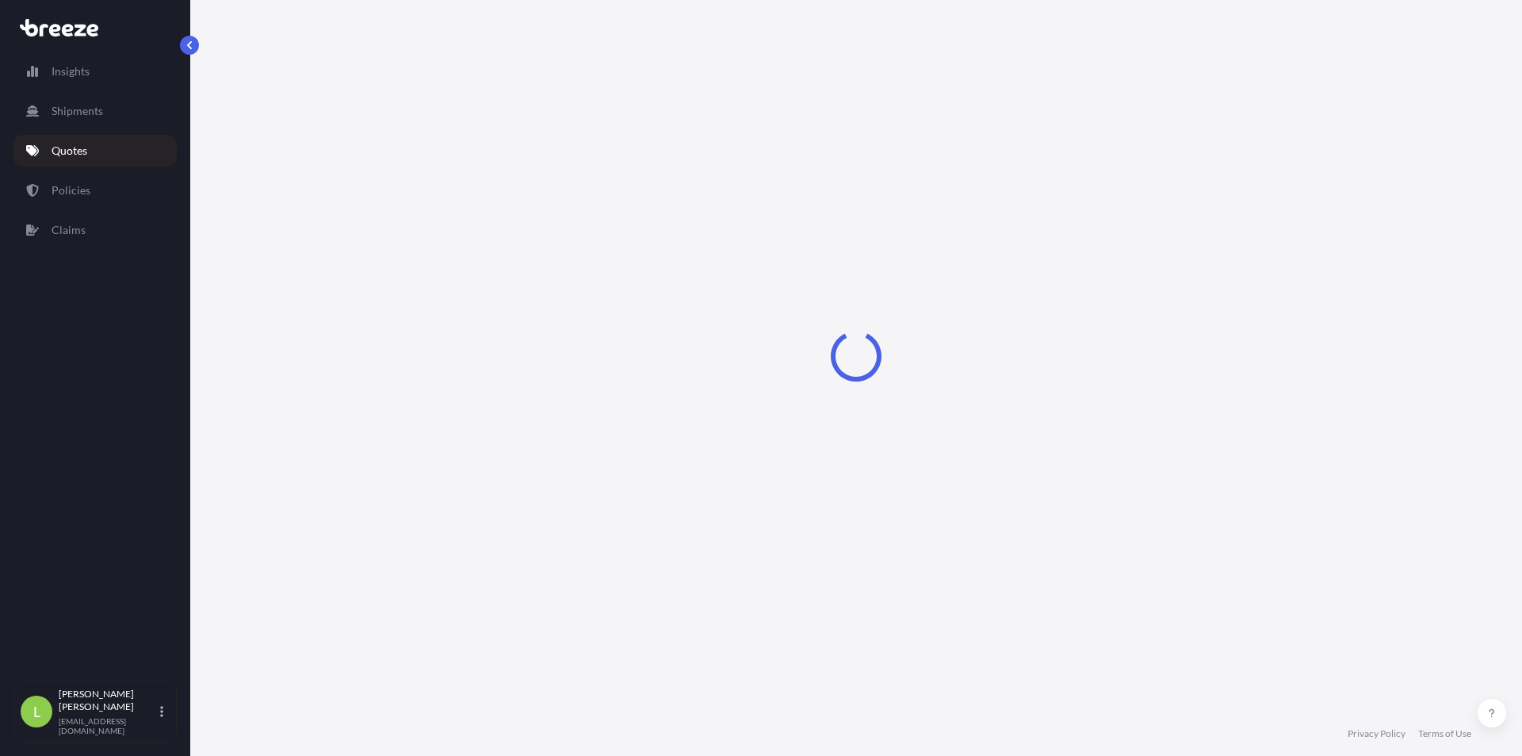
select select "Road"
select select "1"
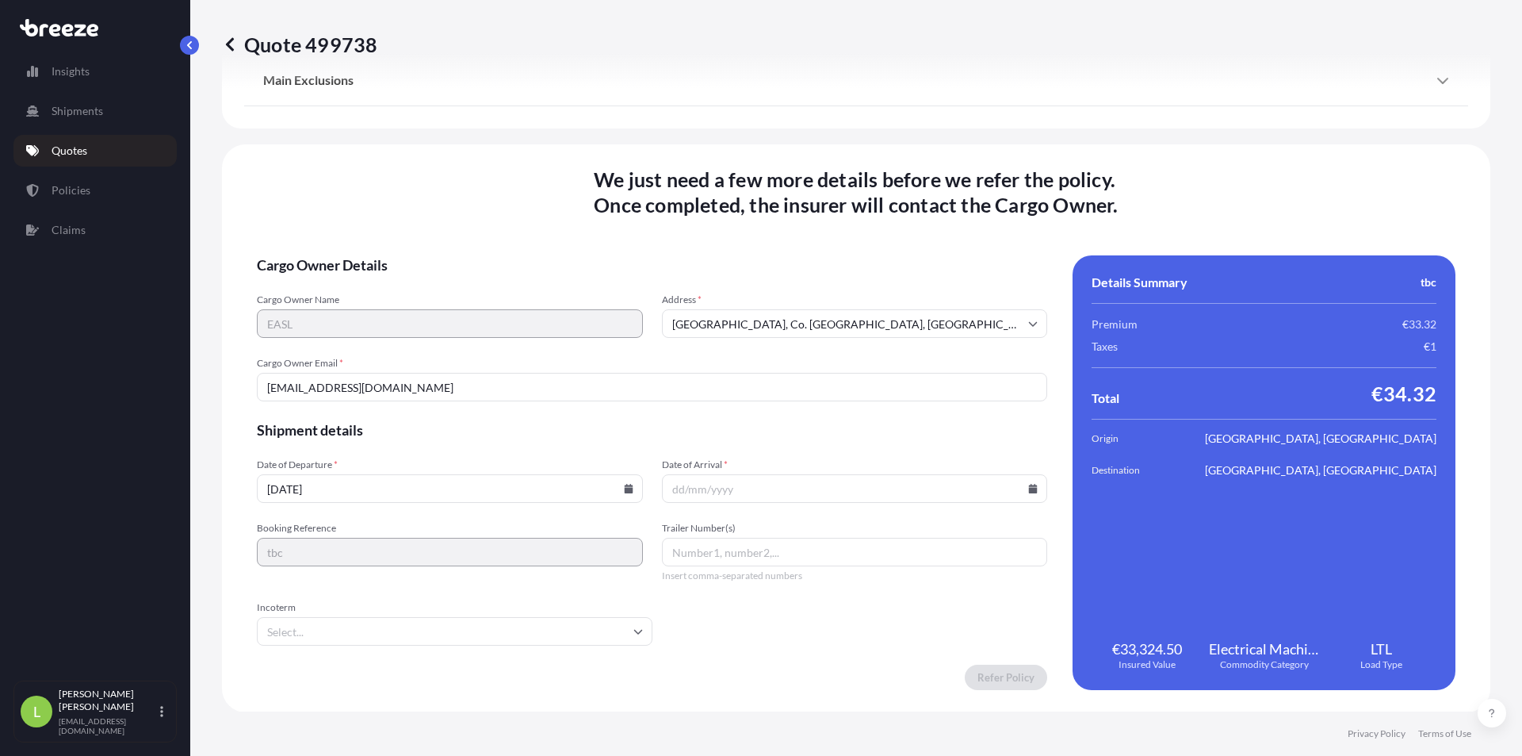
scroll to position [1904, 0]
drag, startPoint x: 1001, startPoint y: 487, endPoint x: 1011, endPoint y: 485, distance: 10.4
click at [1009, 485] on input "Date of Arrival *" at bounding box center [855, 487] width 386 height 29
click at [1028, 486] on icon at bounding box center [1033, 488] width 10 height 10
click at [878, 411] on button "3" at bounding box center [864, 398] width 25 height 25
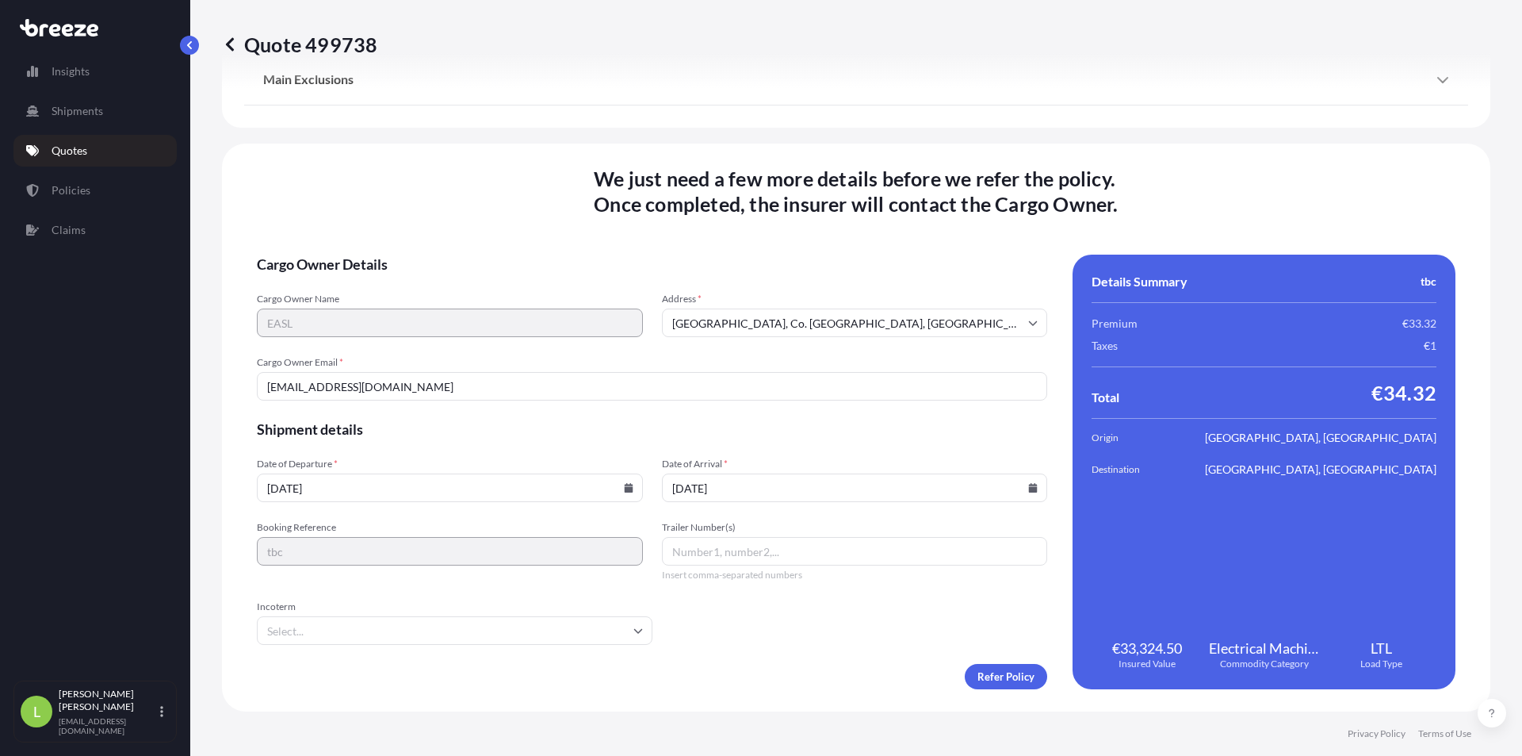
click at [1033, 491] on input "03/10/2025" at bounding box center [855, 487] width 386 height 29
click at [1029, 489] on icon at bounding box center [1033, 488] width 9 height 10
click at [941, 285] on button "5" at bounding box center [928, 284] width 25 height 25
type input "05/10/2025"
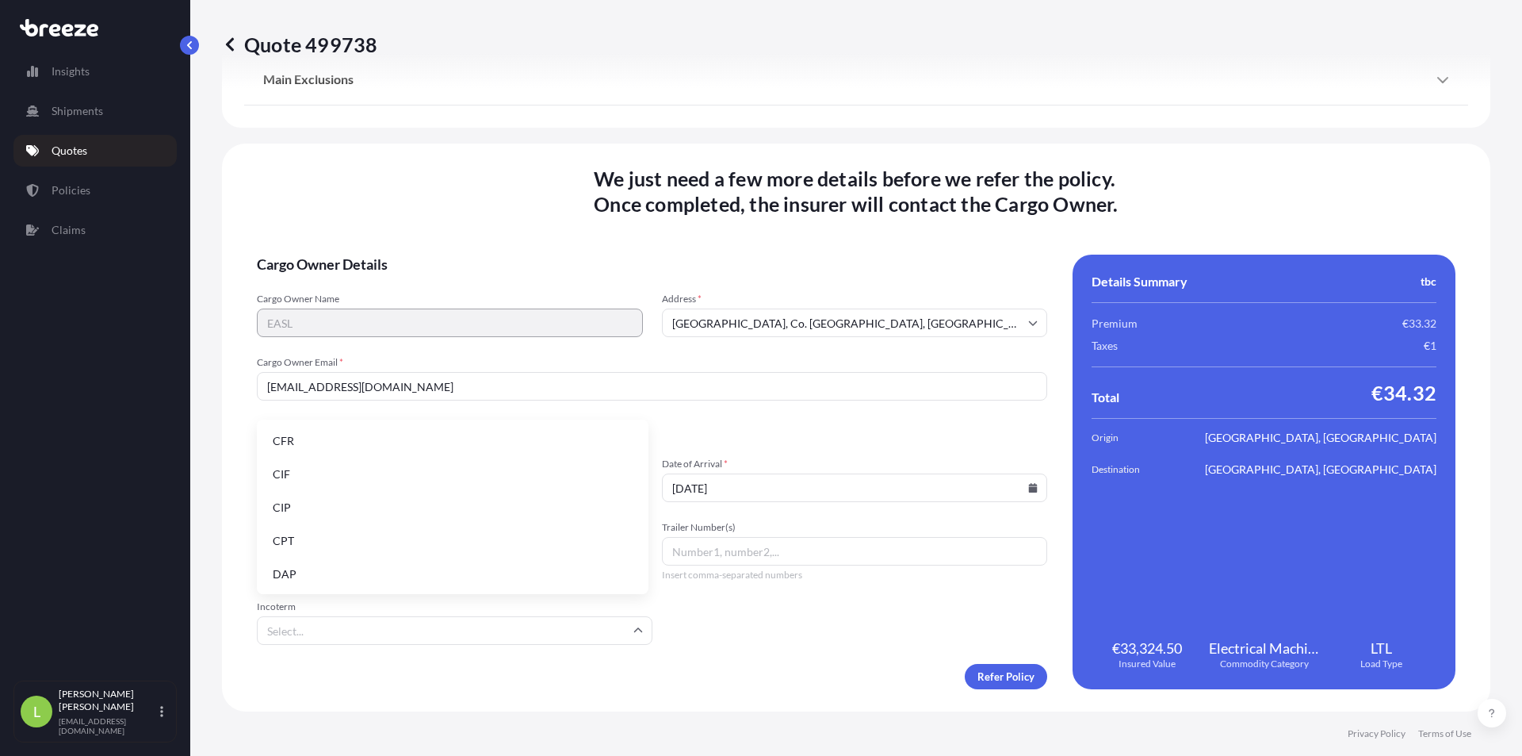
click at [566, 635] on input "Incoterm" at bounding box center [455, 630] width 396 height 29
click at [437, 568] on li "DAP" at bounding box center [452, 574] width 379 height 30
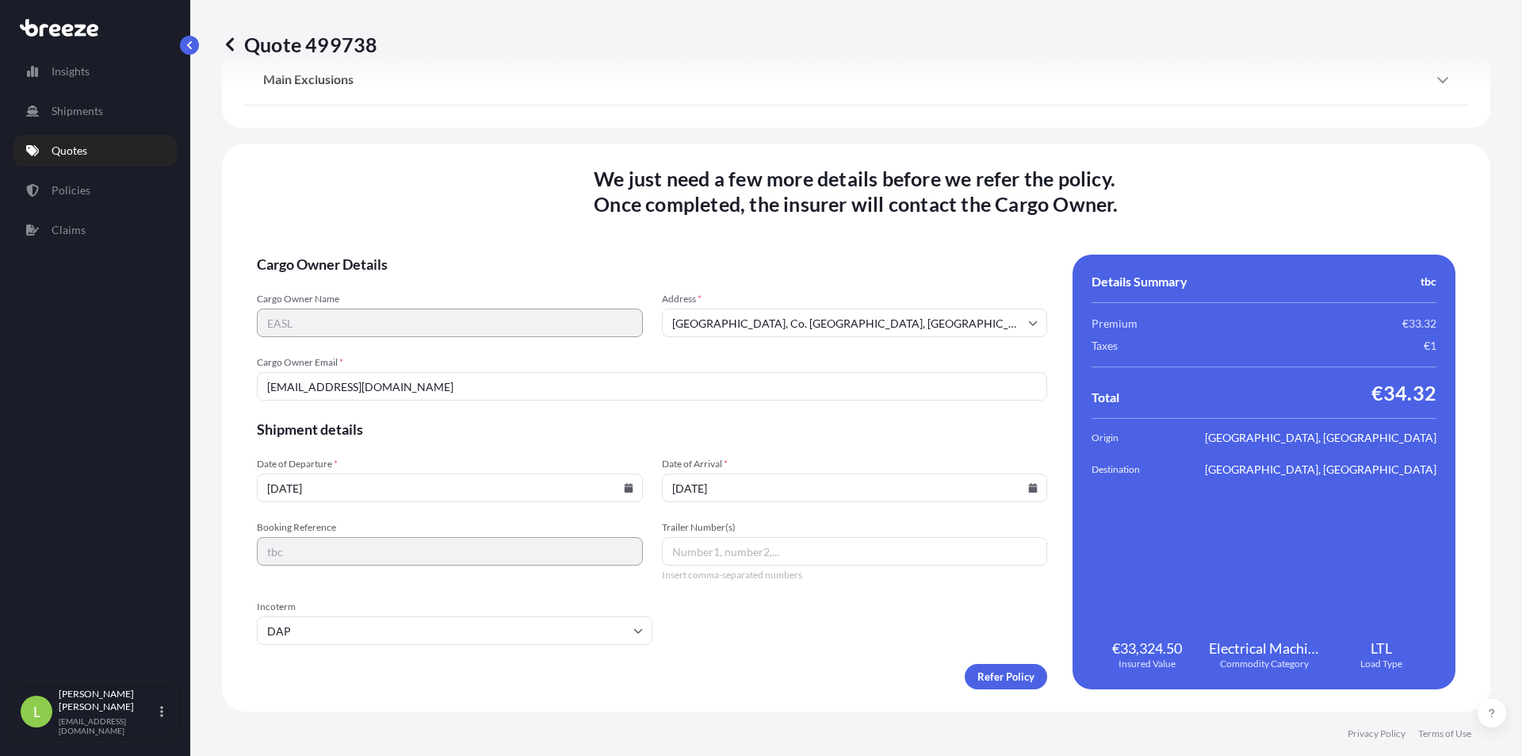
click at [710, 553] on input "Trailer Number(s)" at bounding box center [855, 551] width 386 height 29
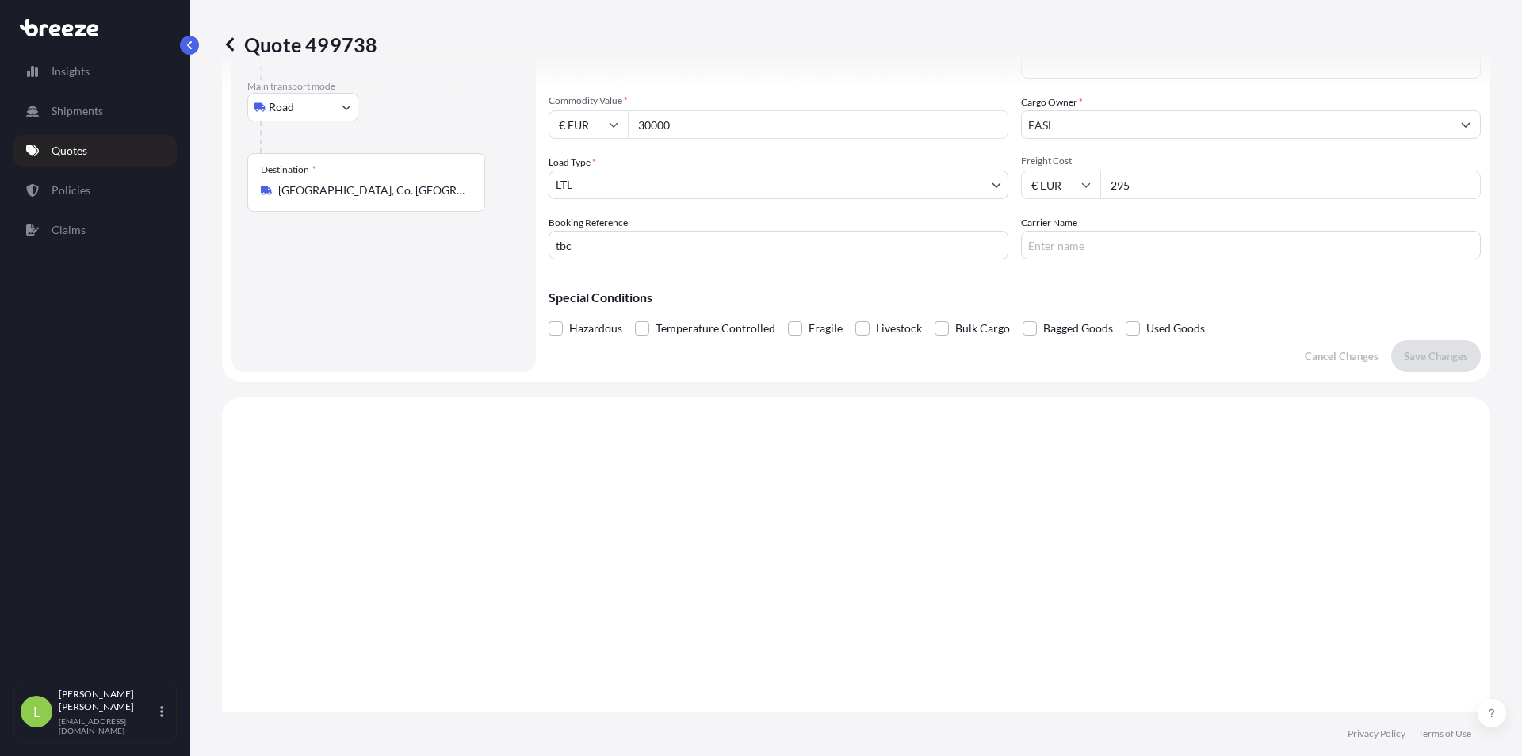
scroll to position [0, 0]
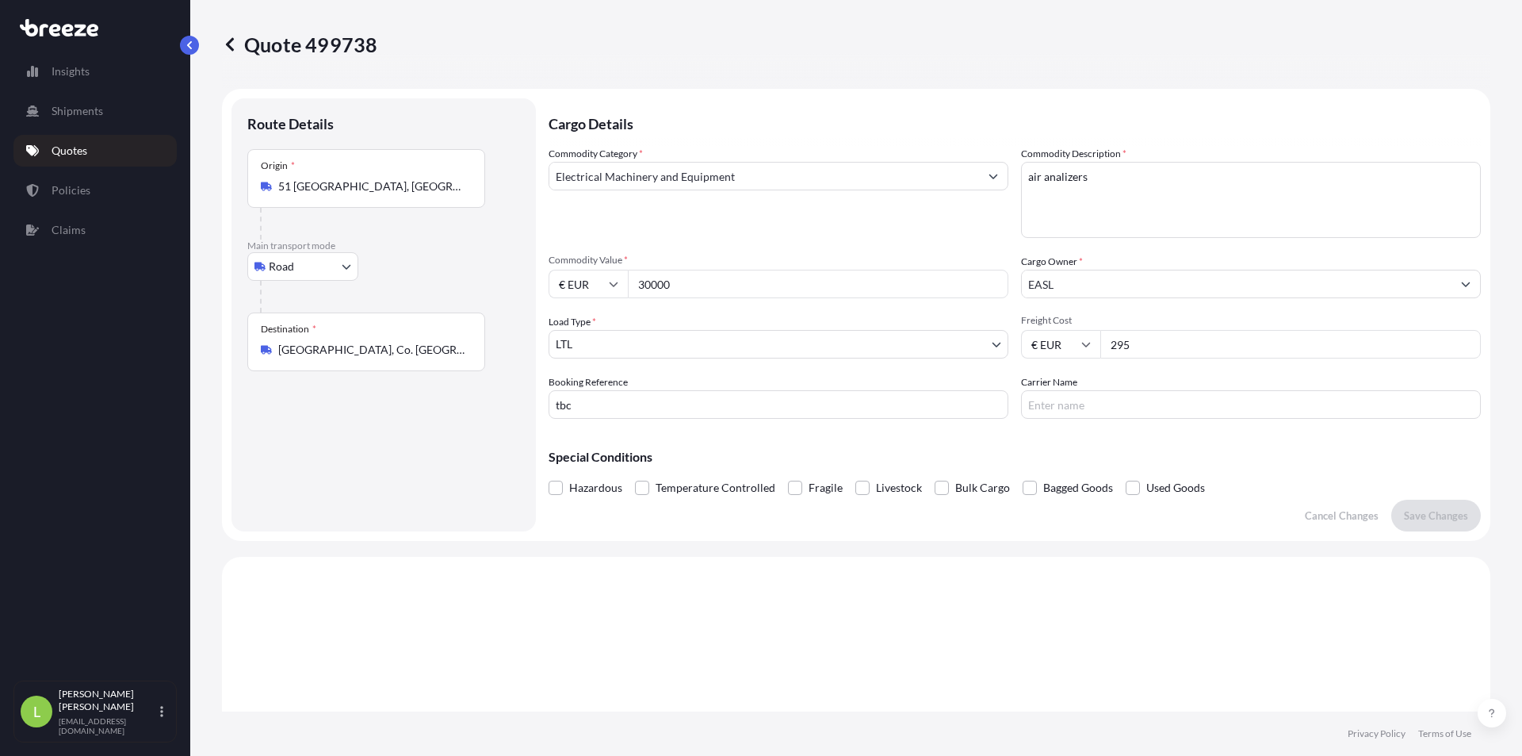
drag, startPoint x: 581, startPoint y: 408, endPoint x: 513, endPoint y: 408, distance: 68.2
click at [515, 408] on form "Route Details Place of loading Road Road Rail Origin * 51 Leverkusen, Germany M…" at bounding box center [856, 315] width 1269 height 452
paste input "GRP13726"
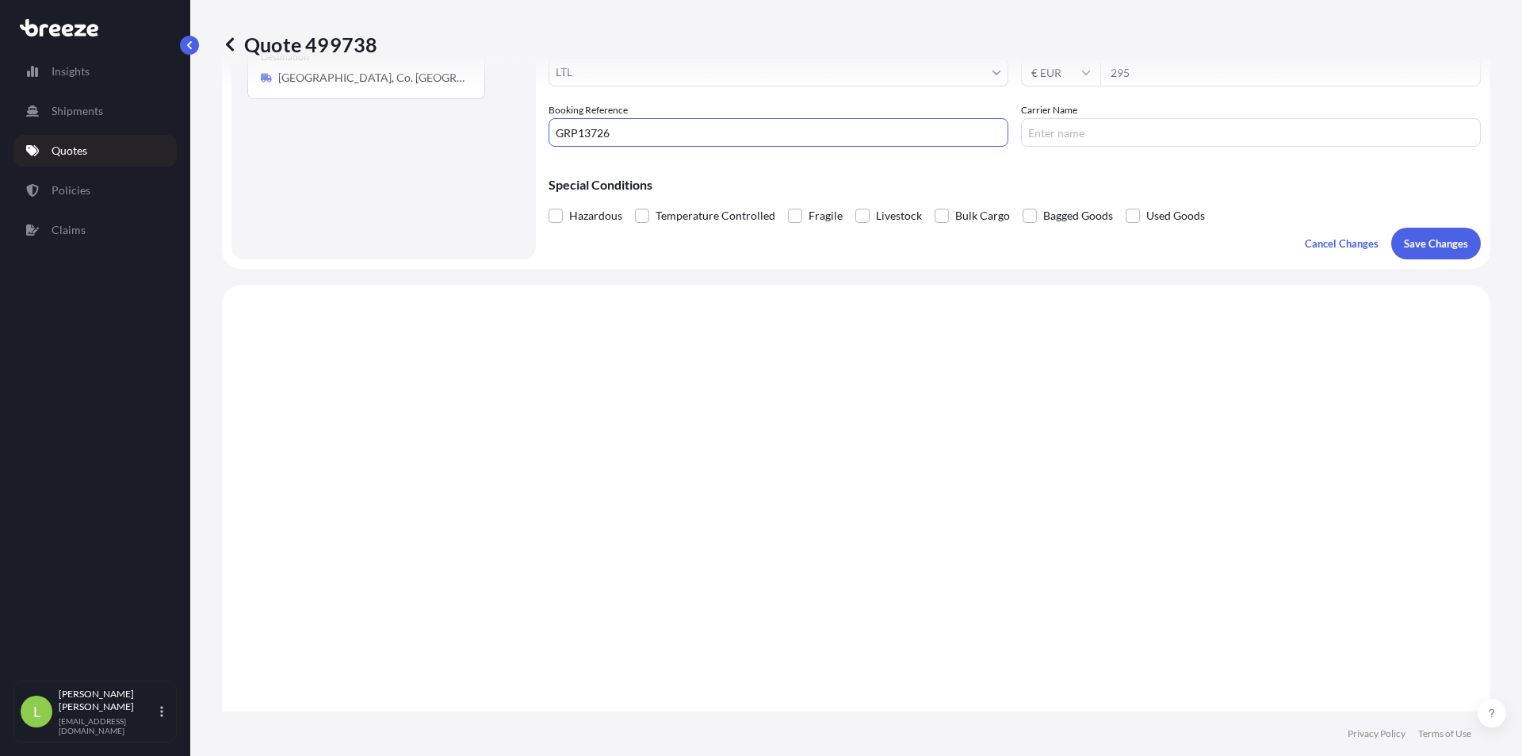
scroll to position [159, 0]
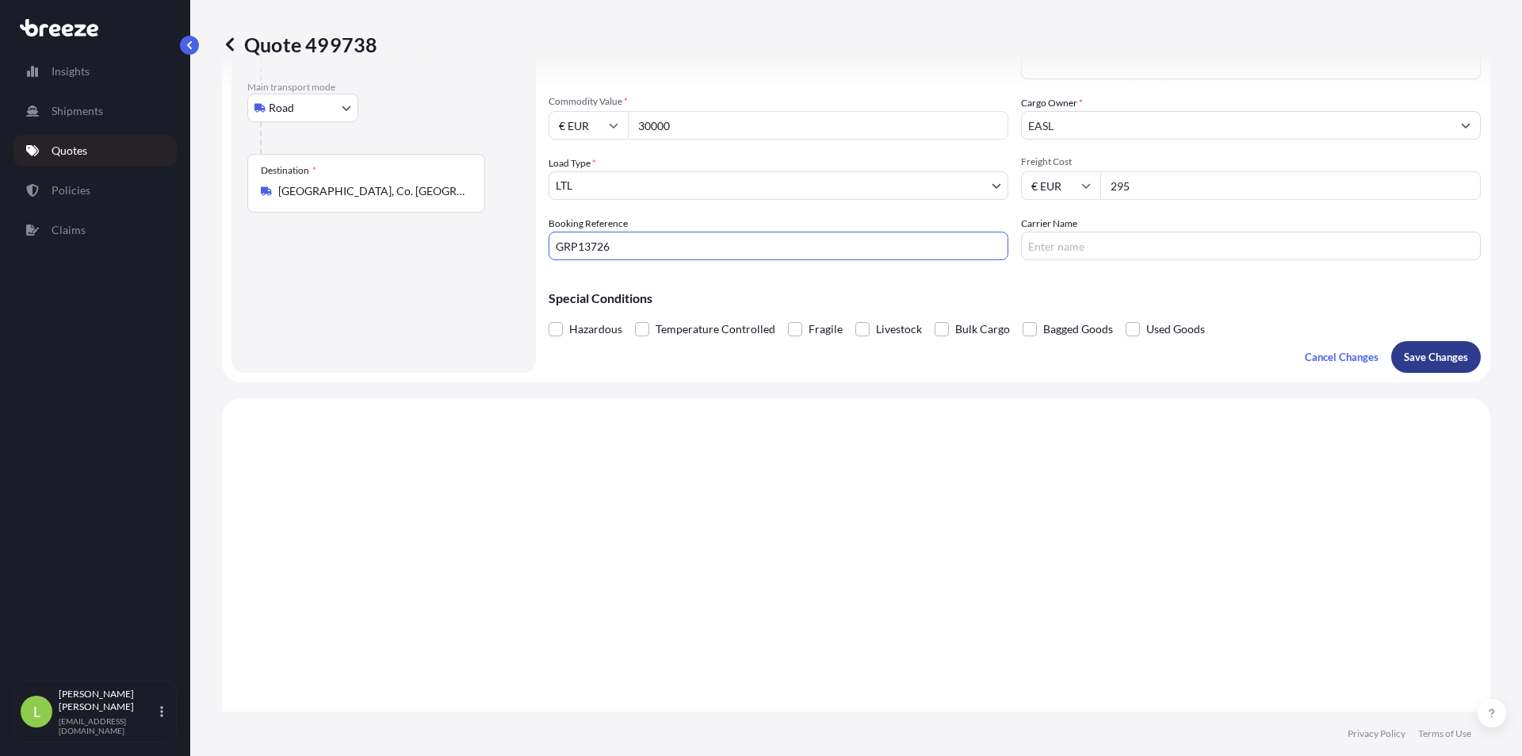
type input "GRP13726"
click at [1430, 363] on p "Save Changes" at bounding box center [1436, 357] width 64 height 16
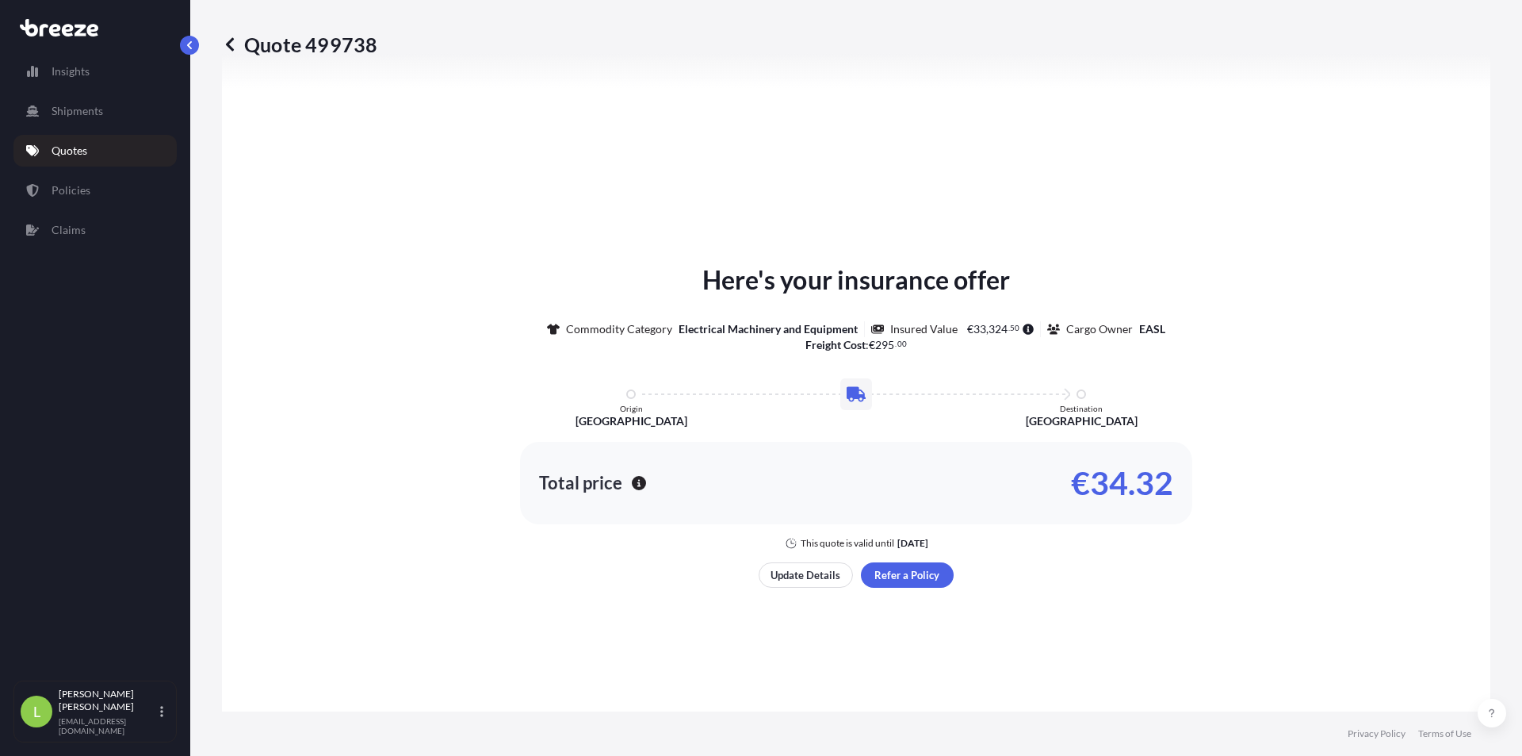
select select "Road"
select select "1"
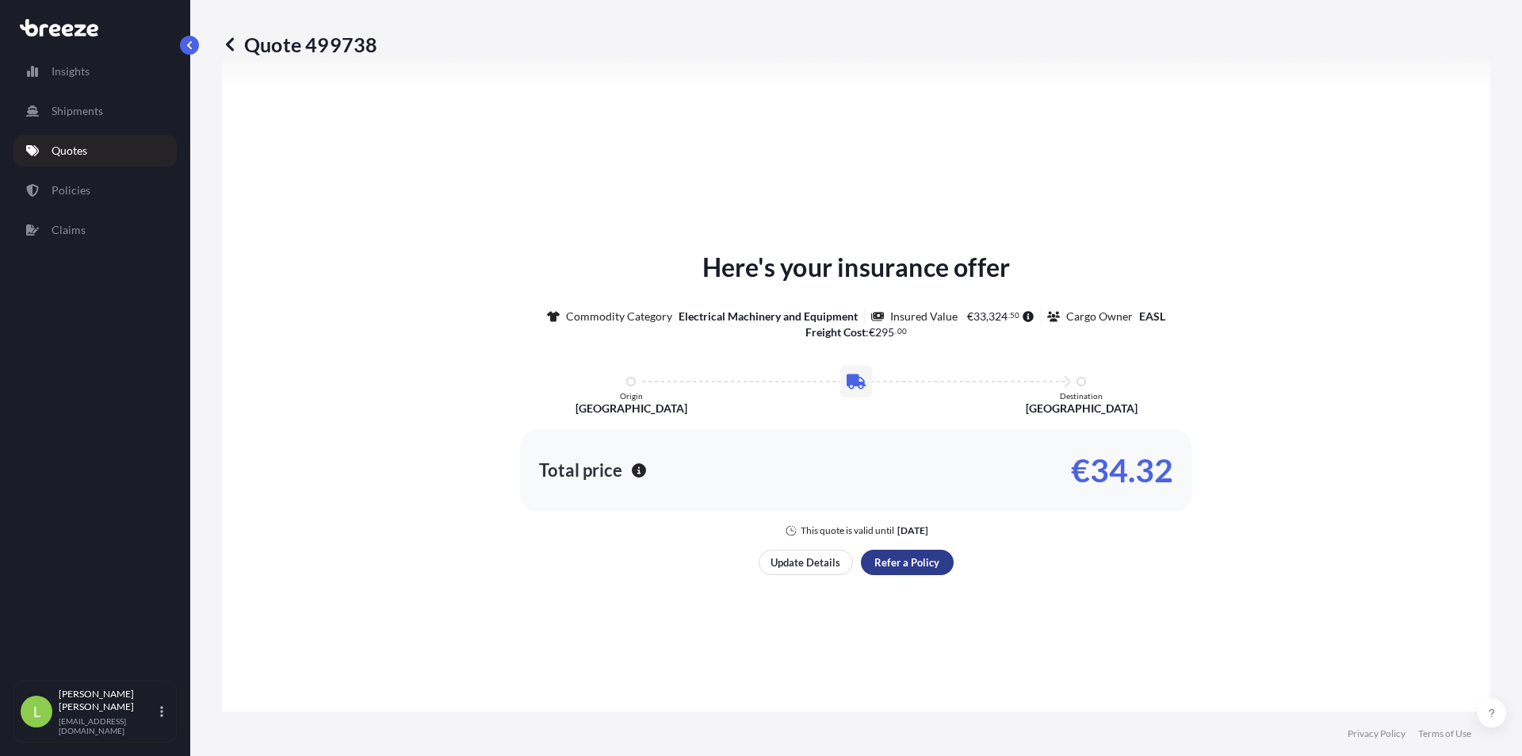
click at [930, 639] on div "Here's your insurance offer Commodity Category Electrical Machinery and Equipme…" at bounding box center [856, 411] width 1224 height 779
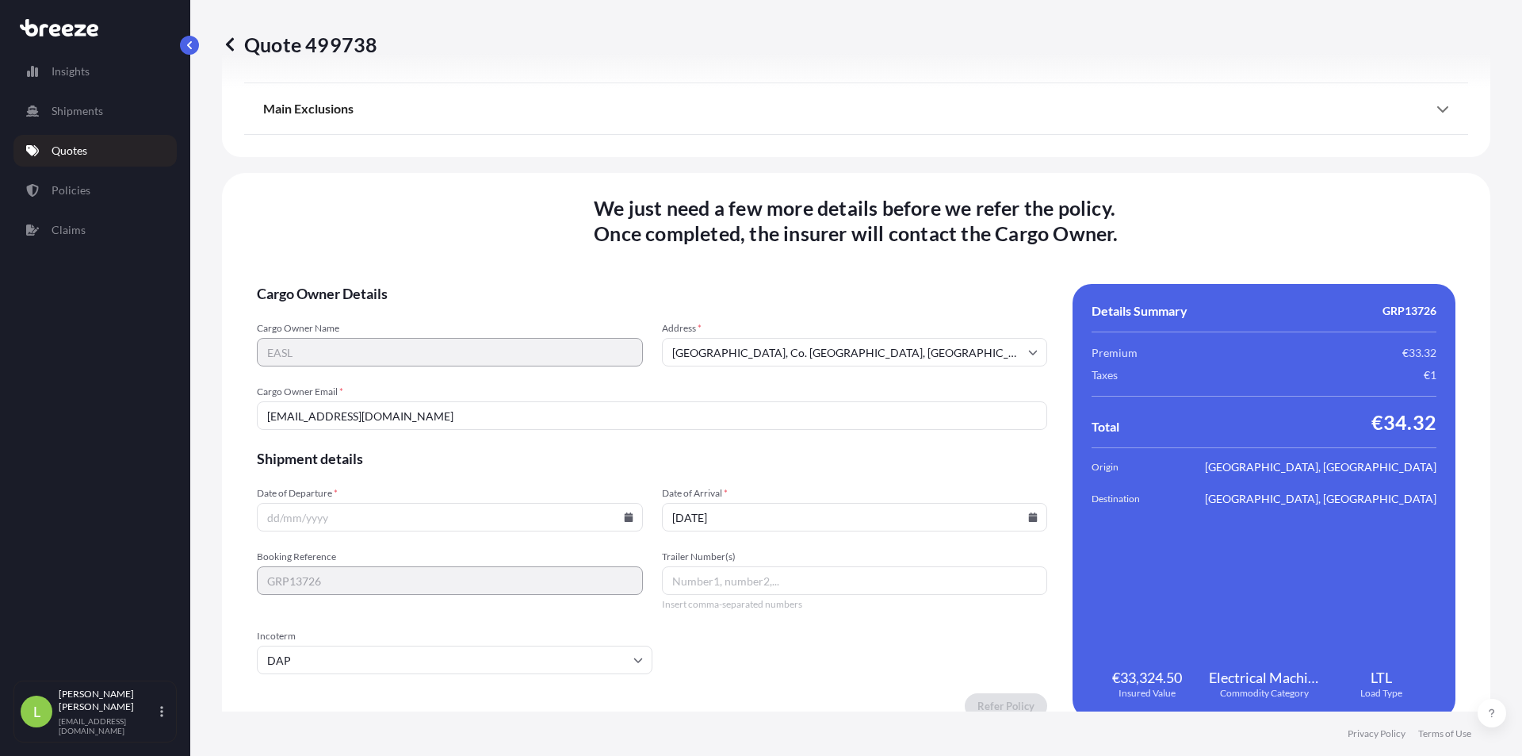
scroll to position [1904, 0]
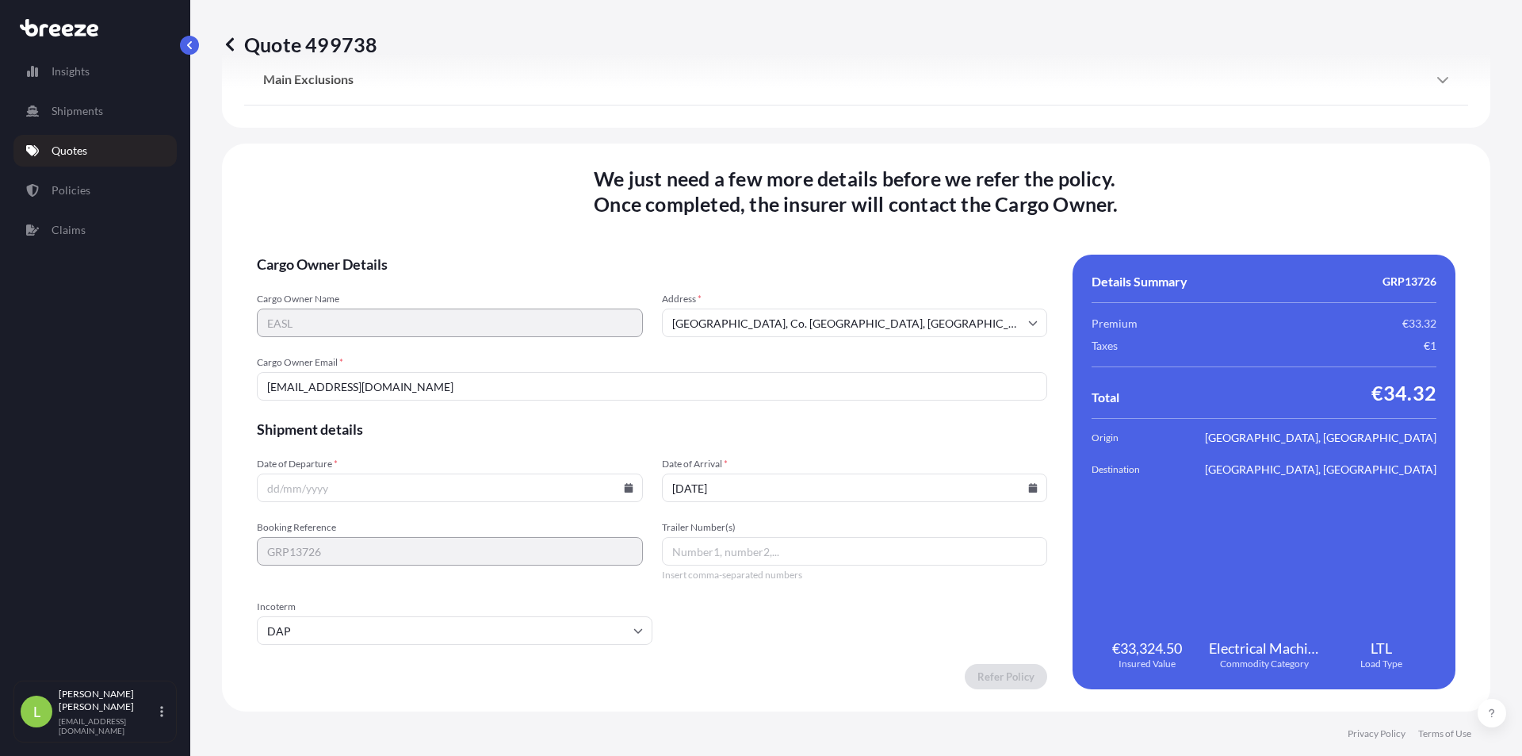
click at [375, 489] on input "Date of Departure *" at bounding box center [450, 487] width 386 height 29
click at [622, 495] on input "Date of Departure *" at bounding box center [450, 487] width 386 height 29
click at [614, 488] on input "Date of Departure *" at bounding box center [450, 487] width 386 height 29
click at [496, 488] on input "Date of Departure *" at bounding box center [450, 487] width 386 height 29
type input "24/09/2025"
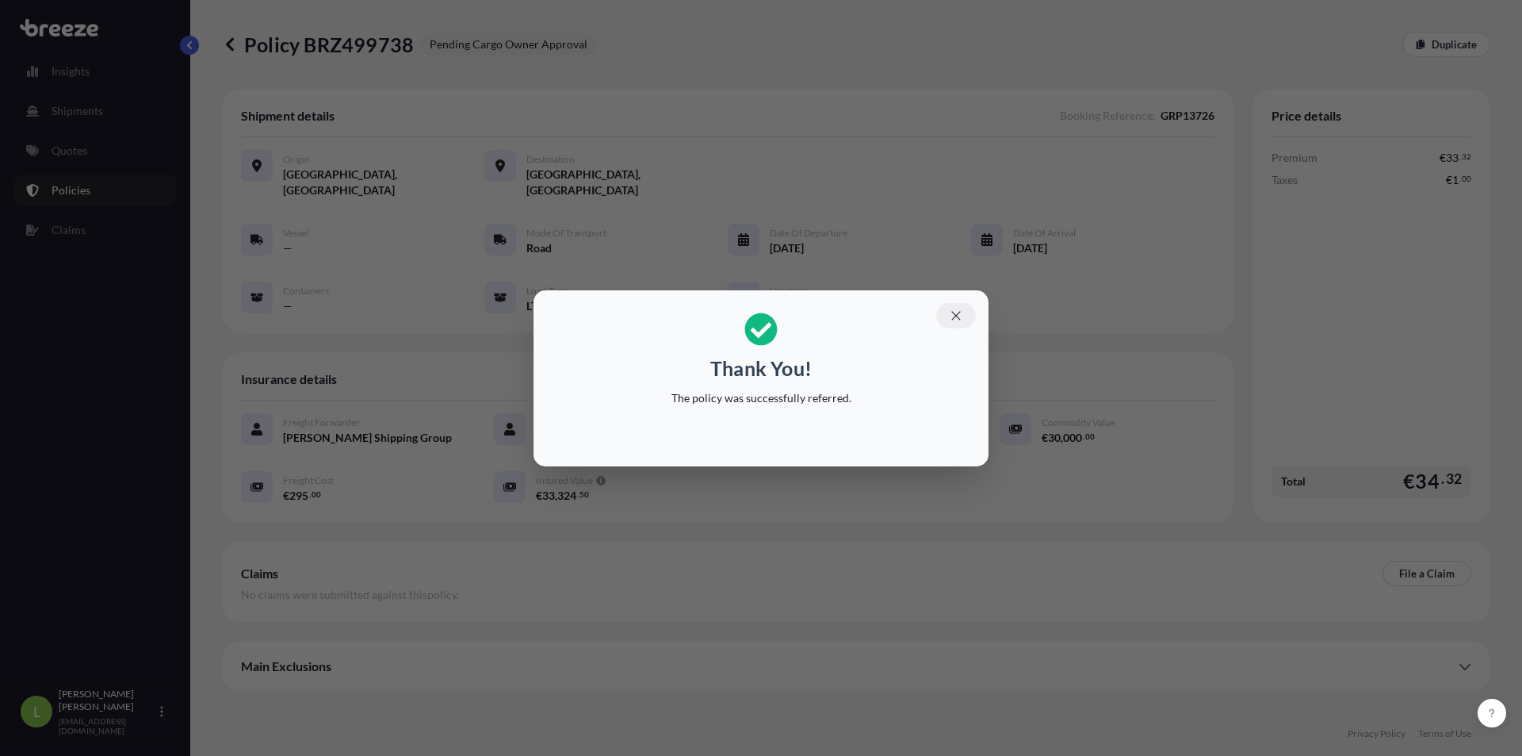
click at [964, 315] on button "button" at bounding box center [956, 315] width 40 height 25
